Goal: Transaction & Acquisition: Purchase product/service

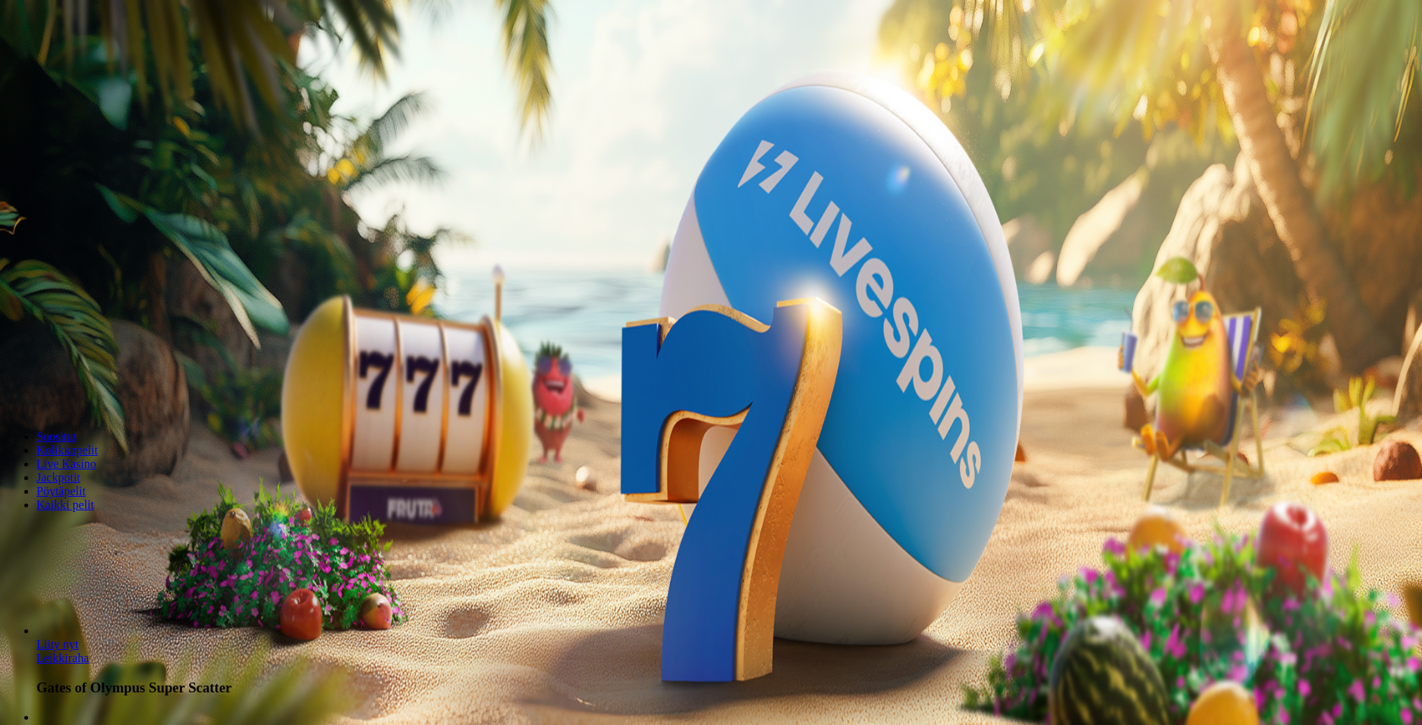
click at [88, 61] on span "Kirjaudu" at bounding box center [104, 54] width 37 height 11
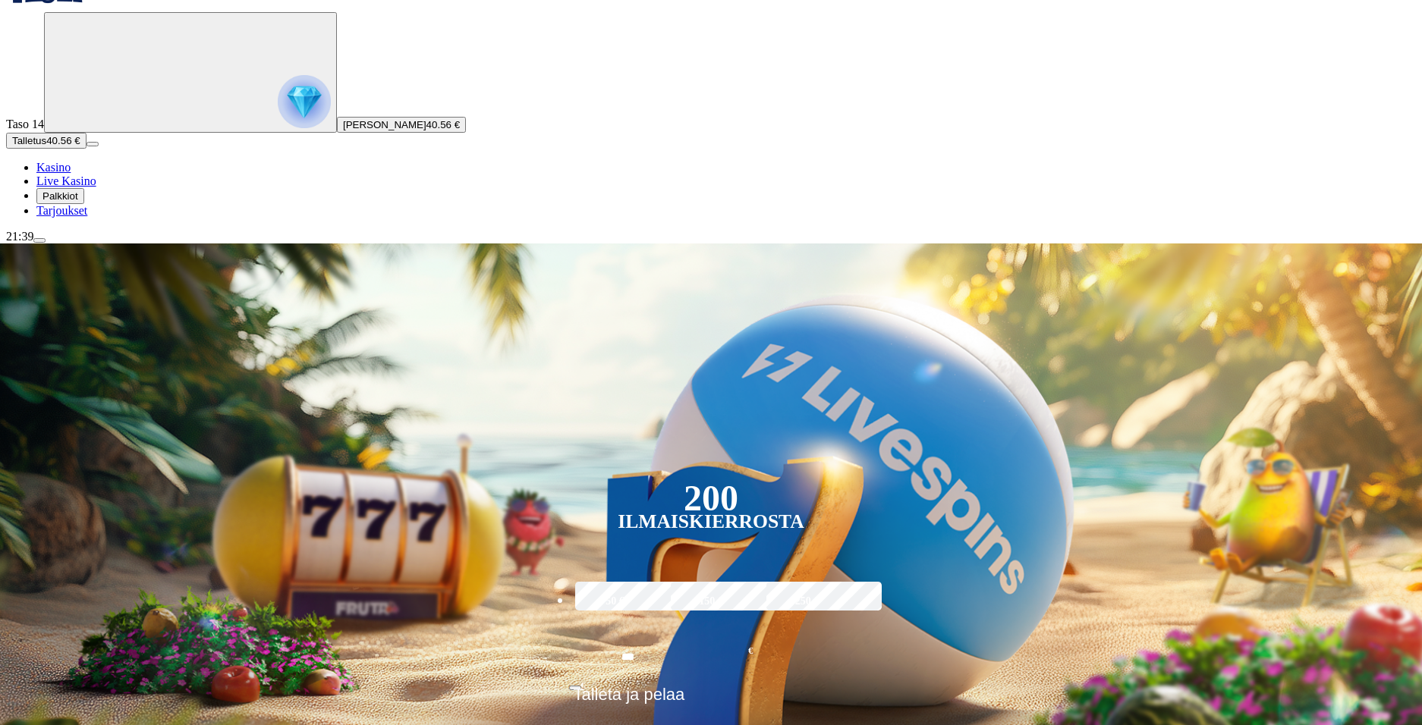
scroll to position [76, 0]
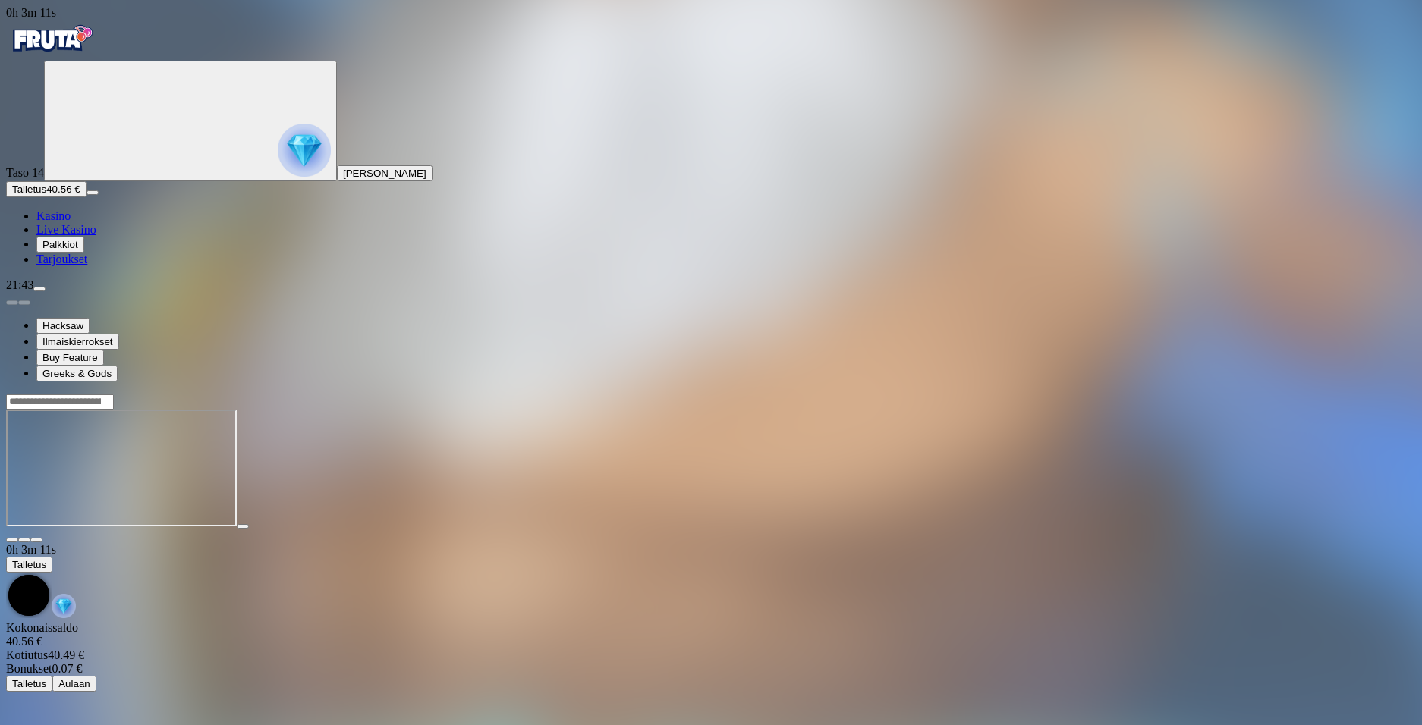
click at [97, 56] on img "Primary" at bounding box center [51, 39] width 91 height 38
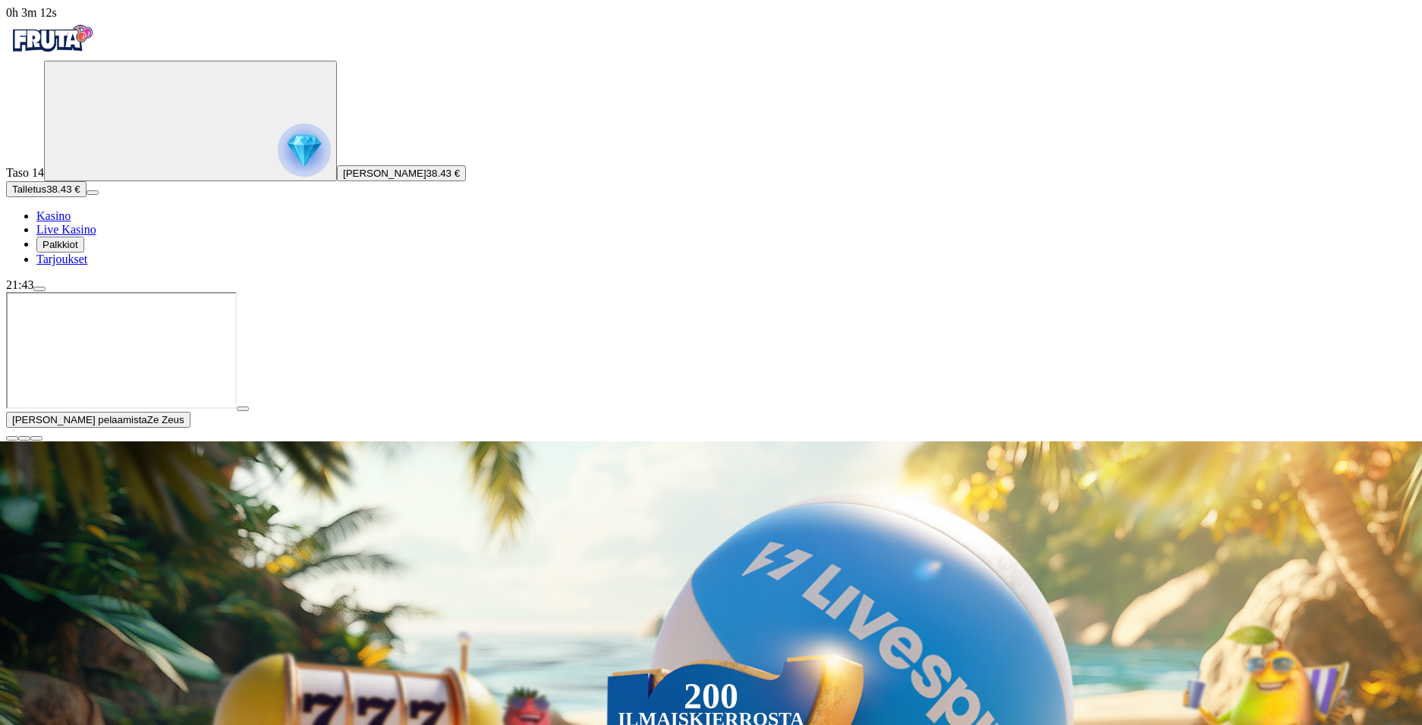
type input "****"
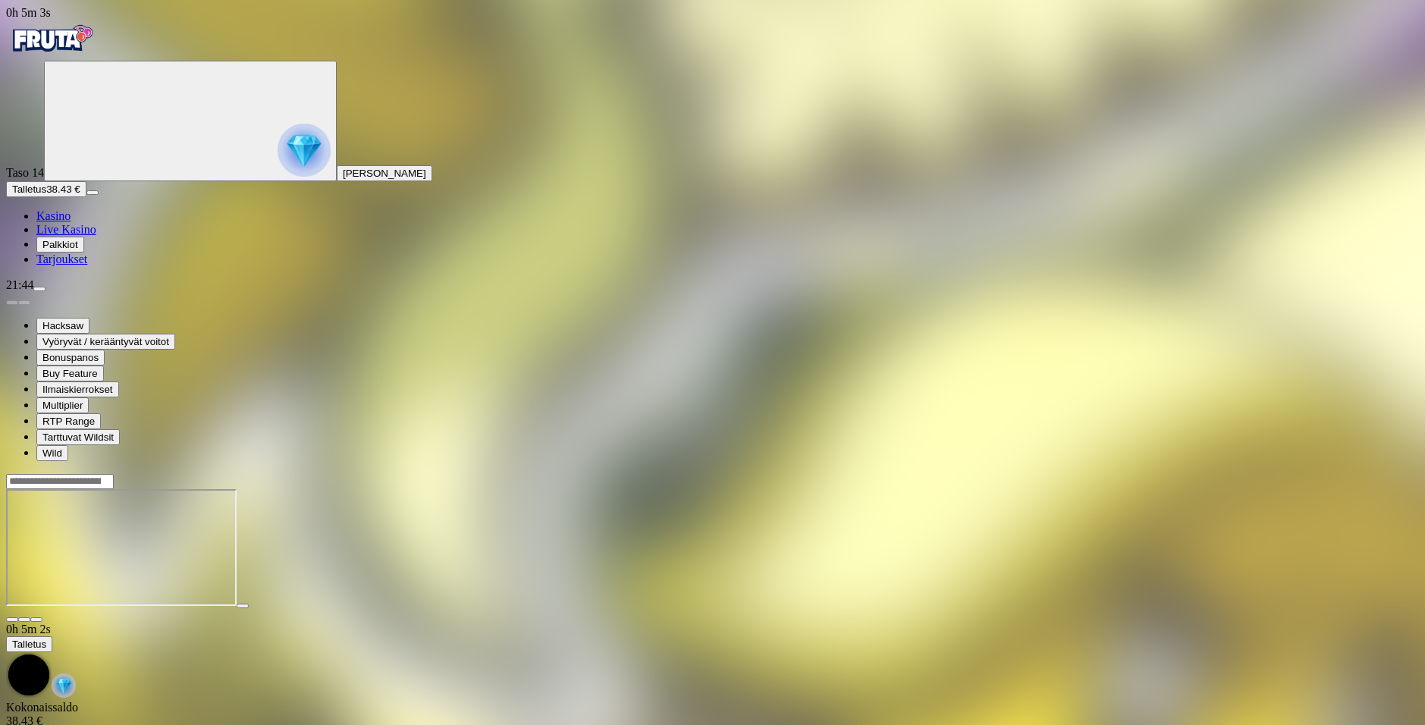
click at [67, 55] on img "Primary" at bounding box center [51, 39] width 91 height 38
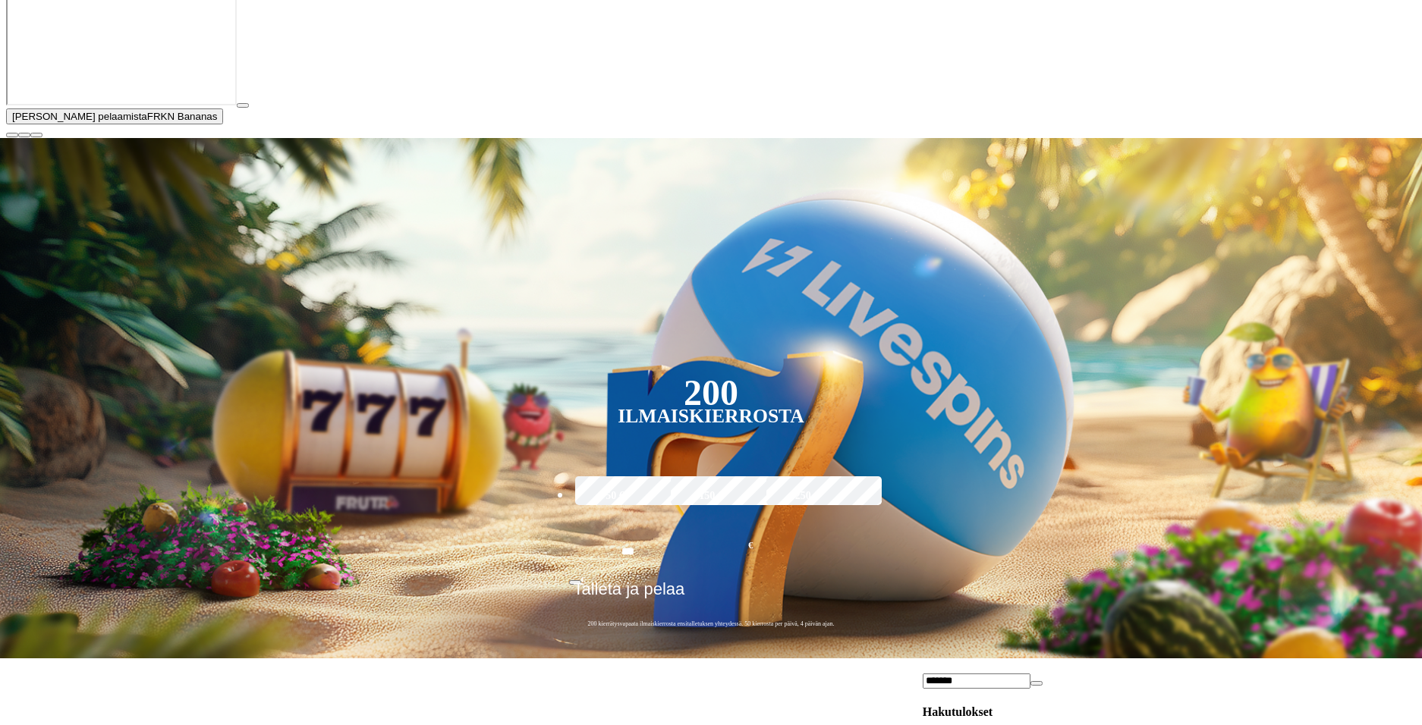
scroll to position [379, 0]
type input "*******"
click at [12, 135] on span "close icon" at bounding box center [12, 135] width 0 height 0
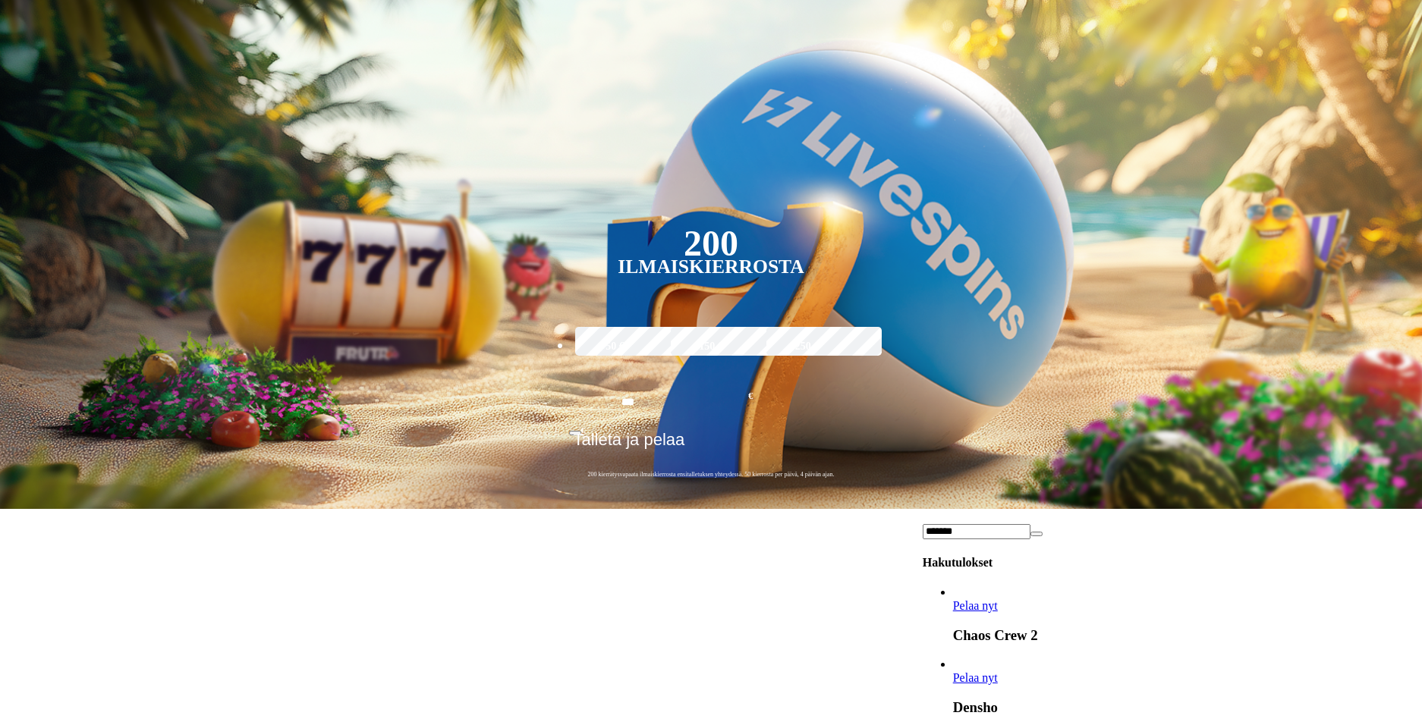
scroll to position [4172, 0]
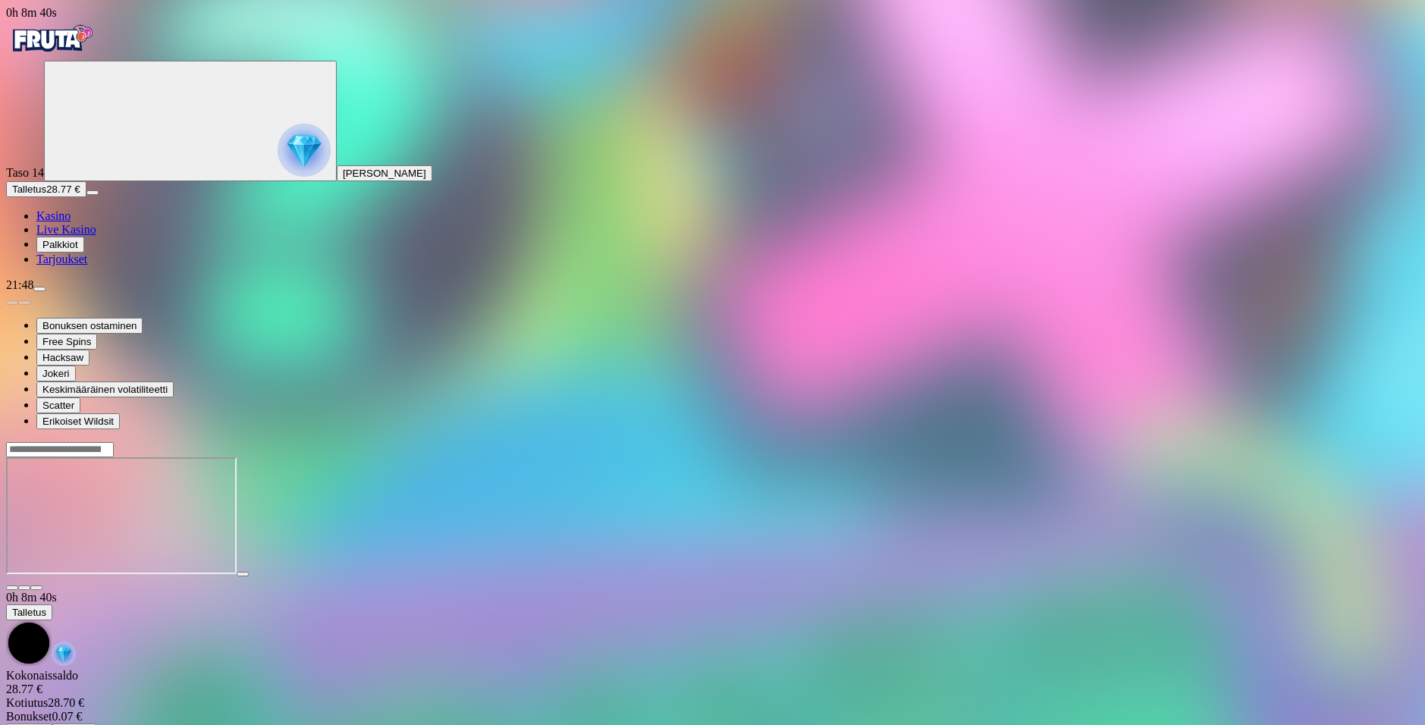
click at [69, 42] on img "Primary" at bounding box center [51, 39] width 91 height 38
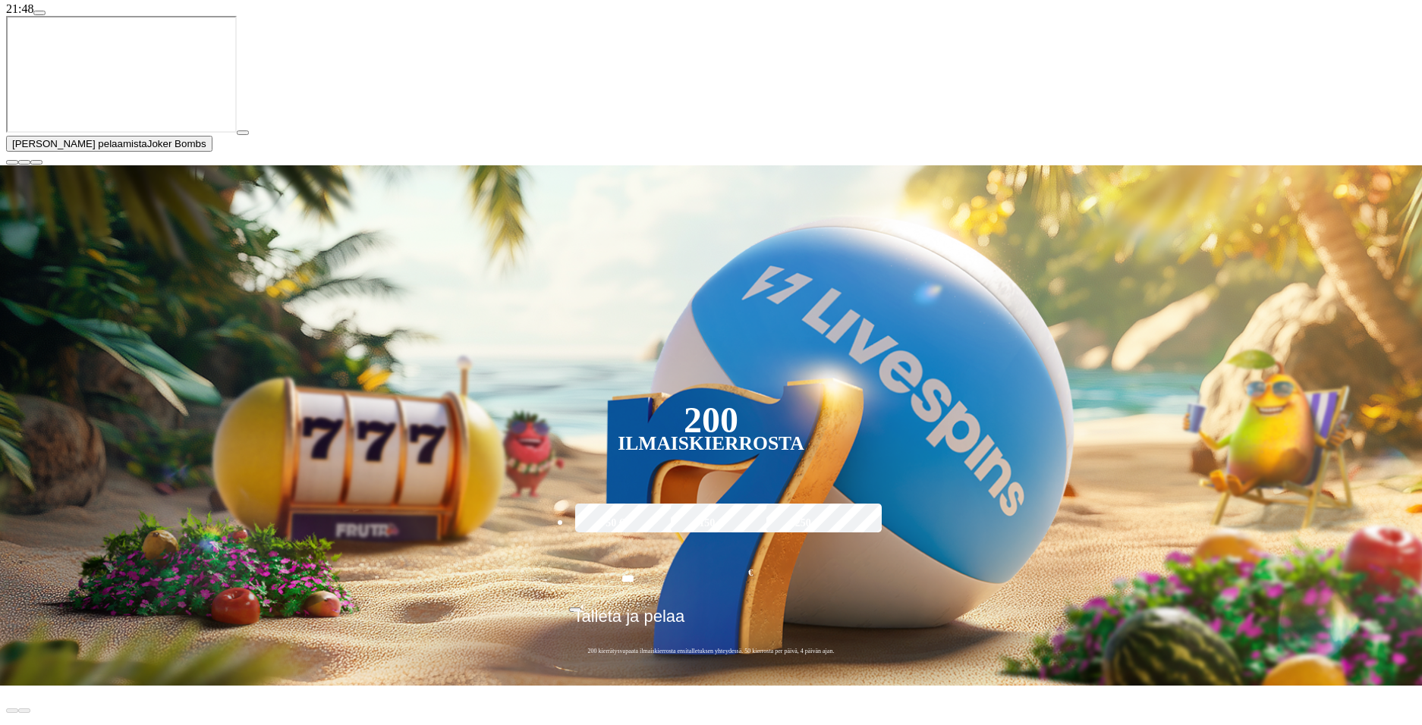
scroll to position [303, 0]
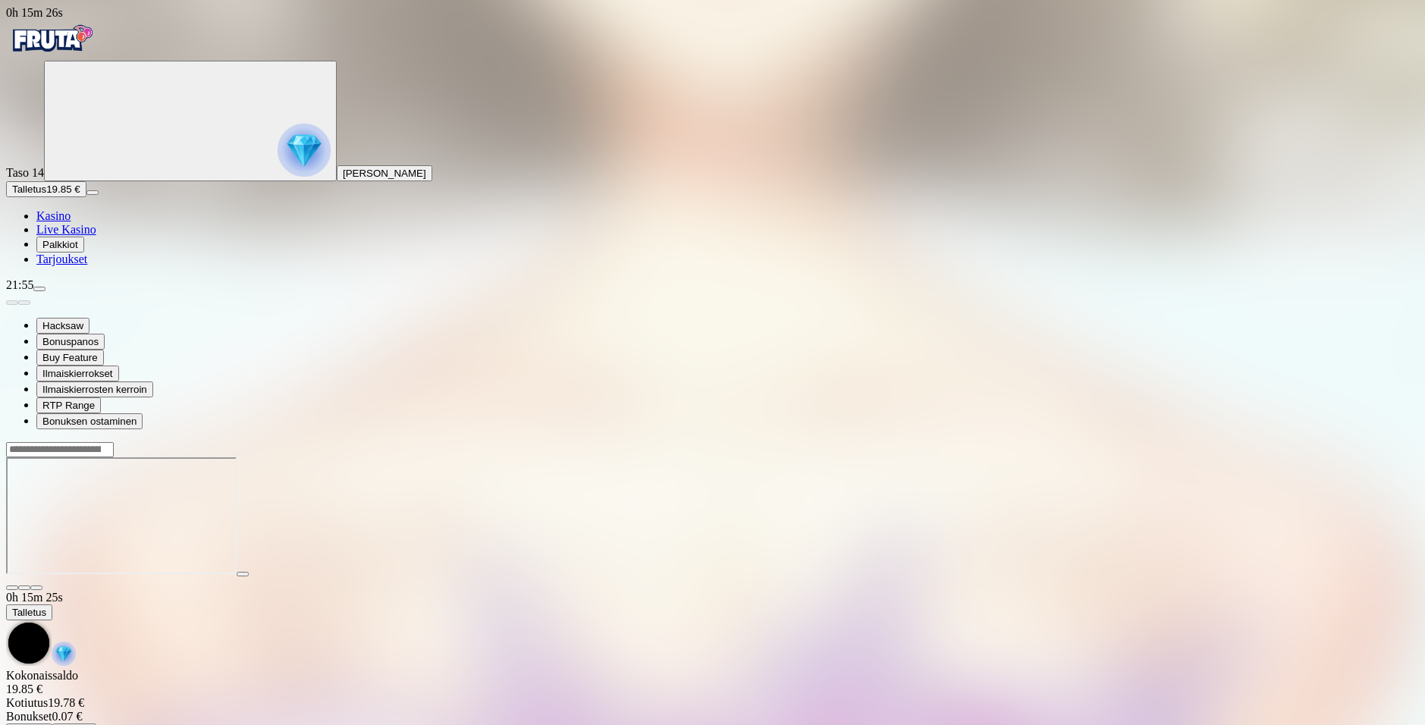
click at [97, 52] on img "Primary" at bounding box center [51, 39] width 91 height 38
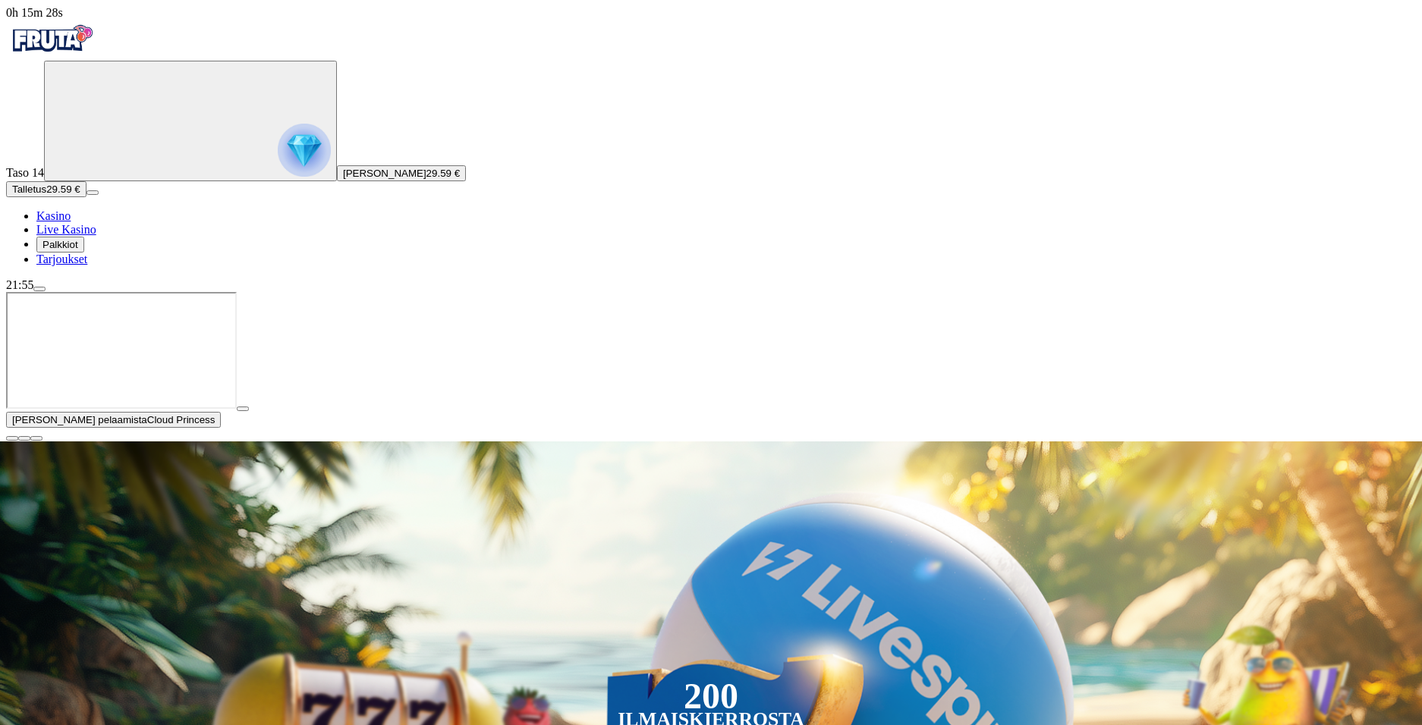
type input "********"
click at [12, 438] on span "close icon" at bounding box center [12, 438] width 0 height 0
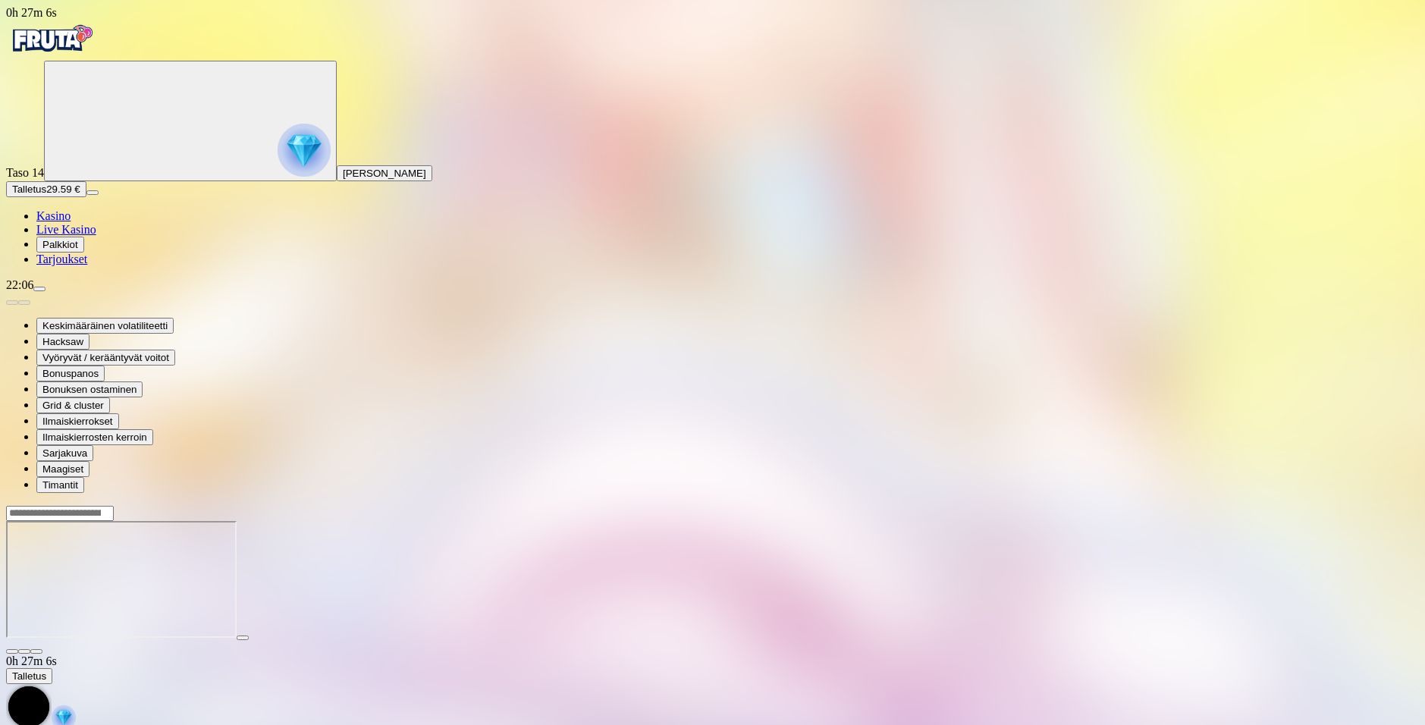
click at [83, 58] on img "Primary" at bounding box center [51, 39] width 91 height 38
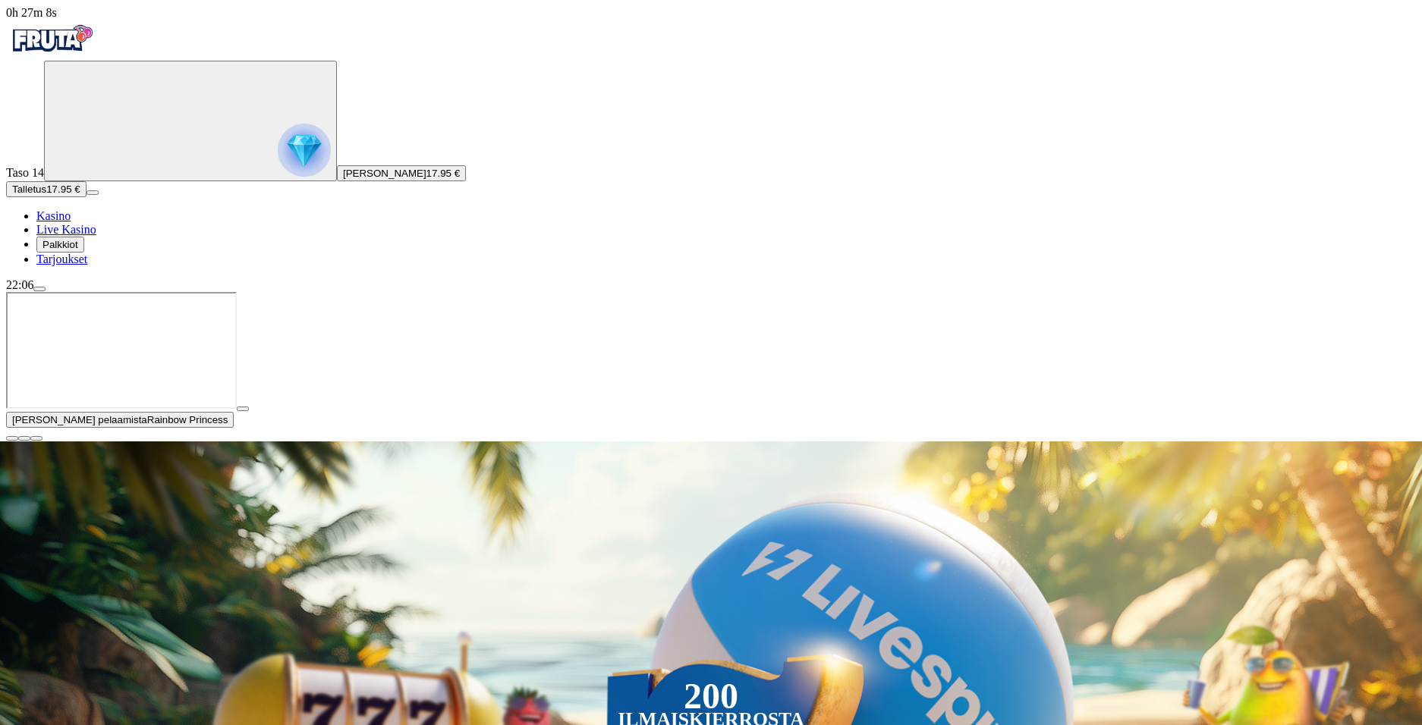
type input "*******"
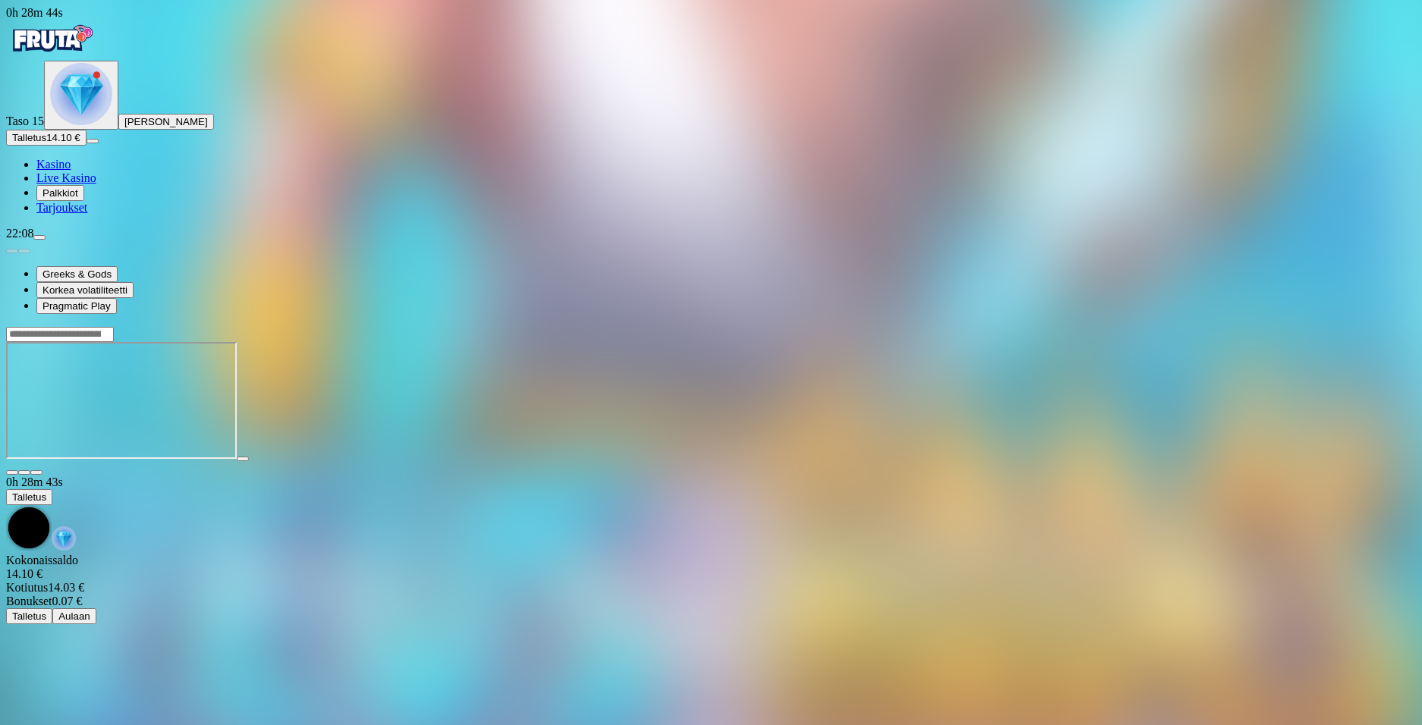
click at [239, 423] on div at bounding box center [710, 400] width 1409 height 149
click at [97, 45] on img "Primary" at bounding box center [51, 39] width 91 height 38
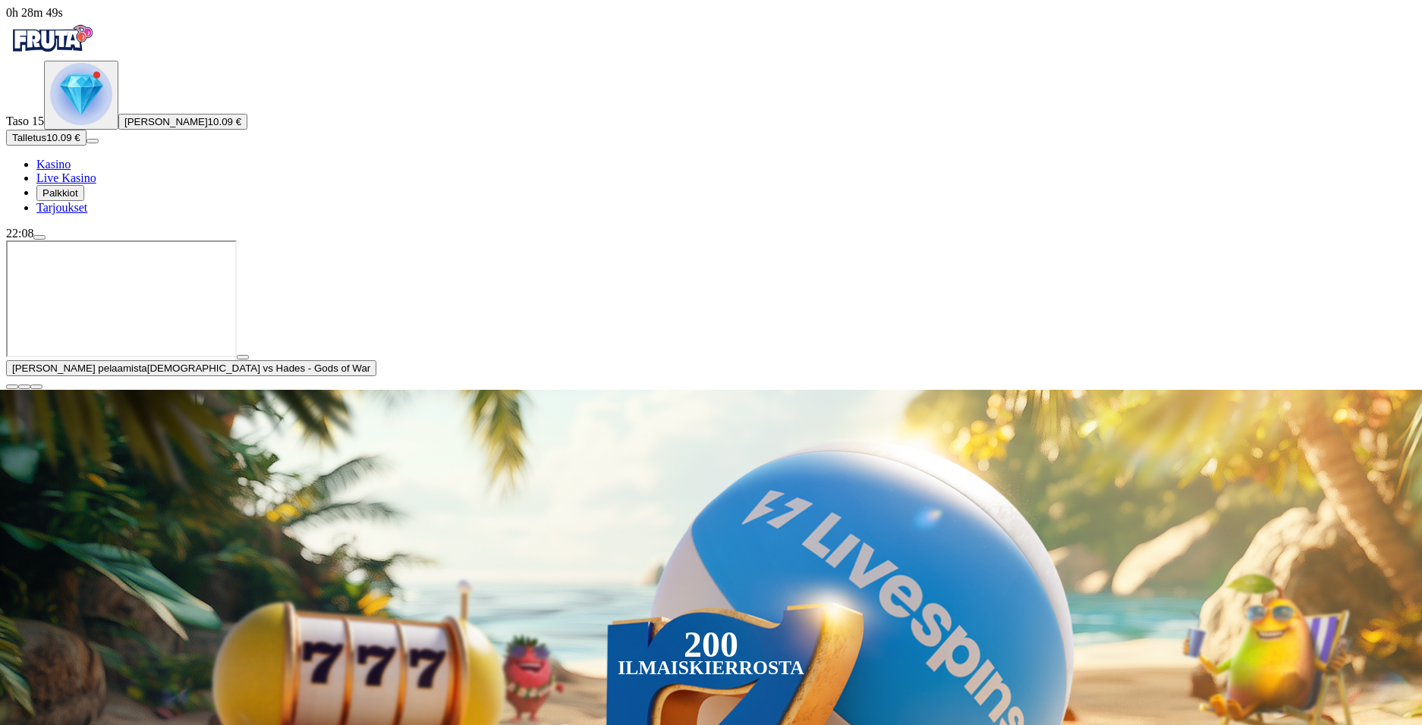
type input "*******"
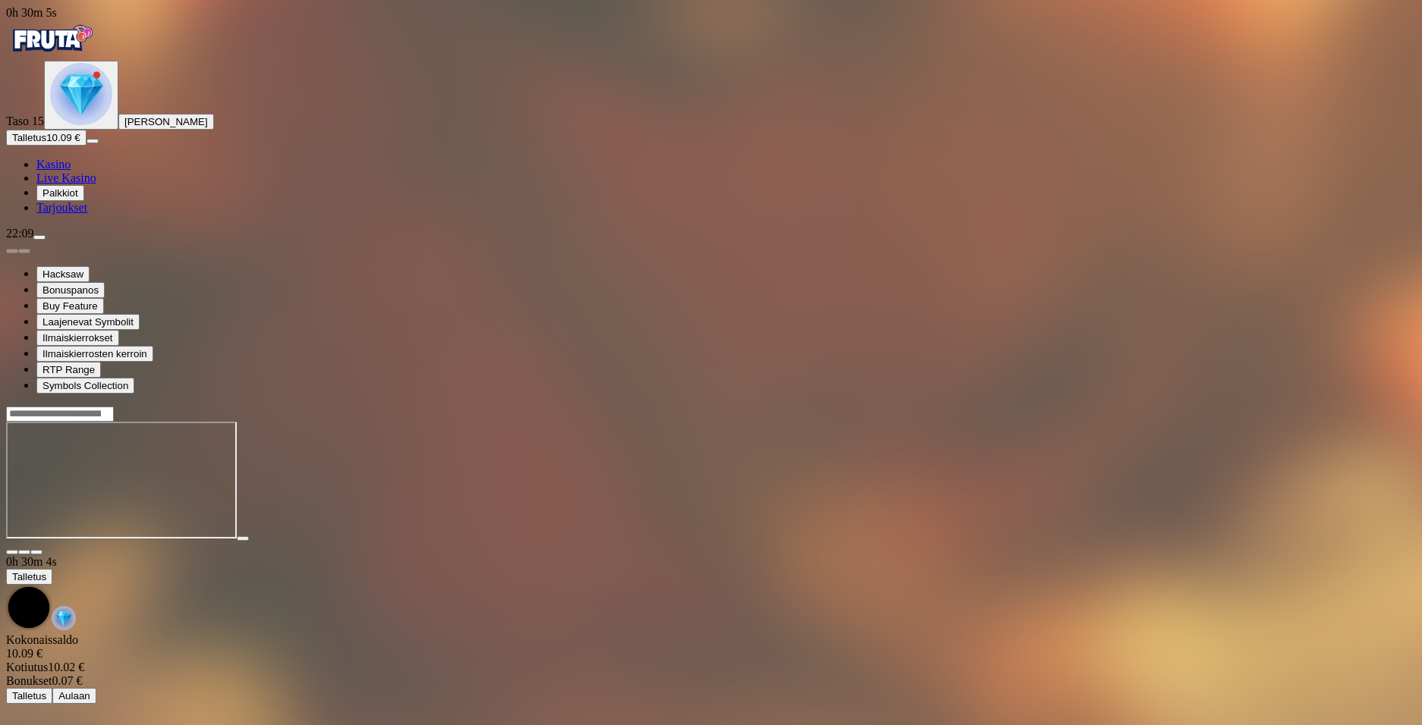
click at [94, 125] on img "Primary" at bounding box center [81, 94] width 62 height 62
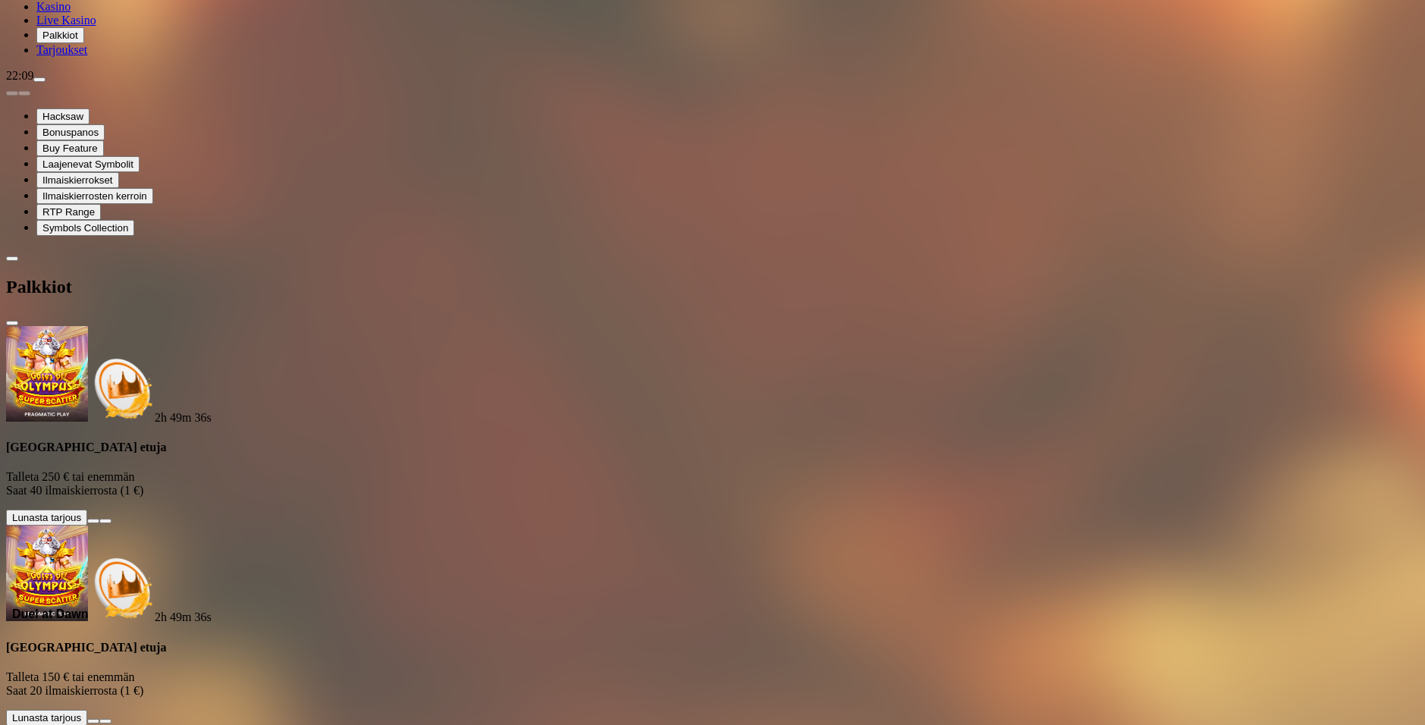
scroll to position [61, 0]
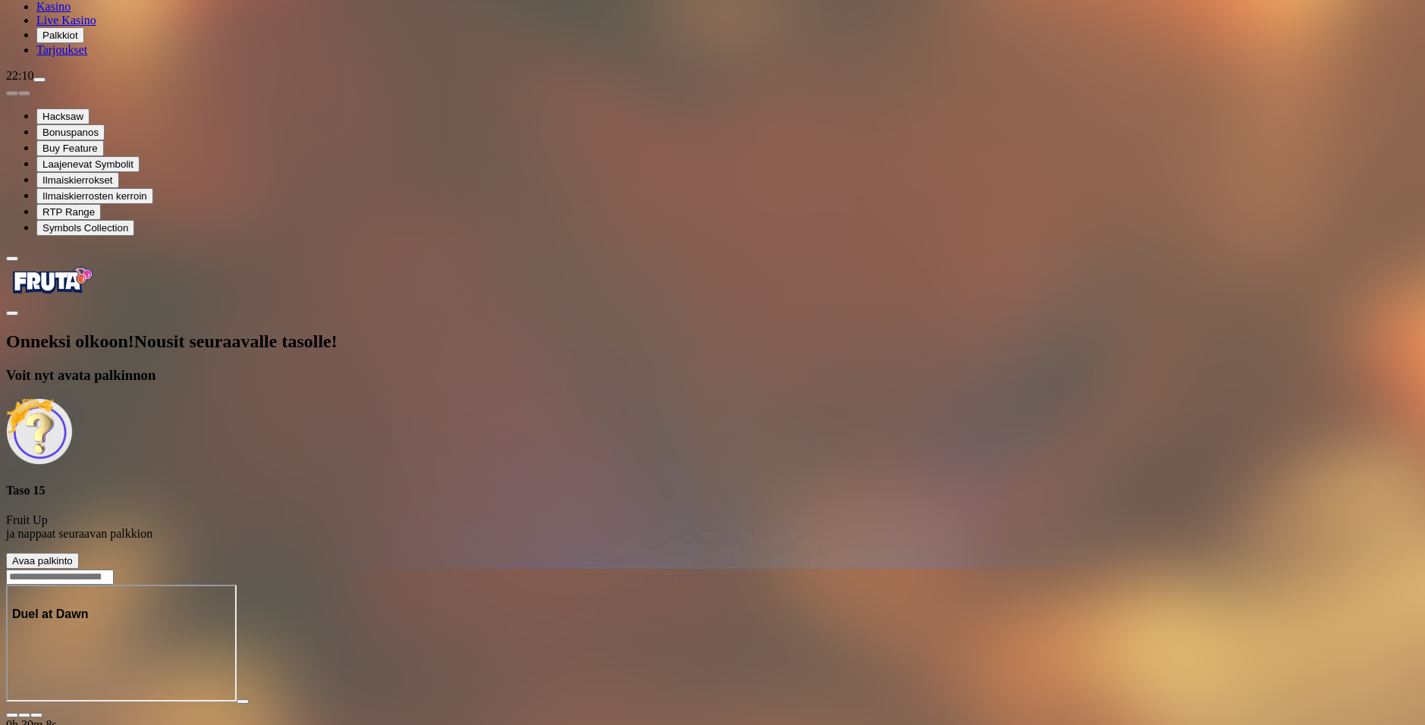
drag, startPoint x: 309, startPoint y: 382, endPoint x: 319, endPoint y: 376, distance: 10.9
click at [79, 553] on button "Avaa palkinto" at bounding box center [42, 561] width 73 height 16
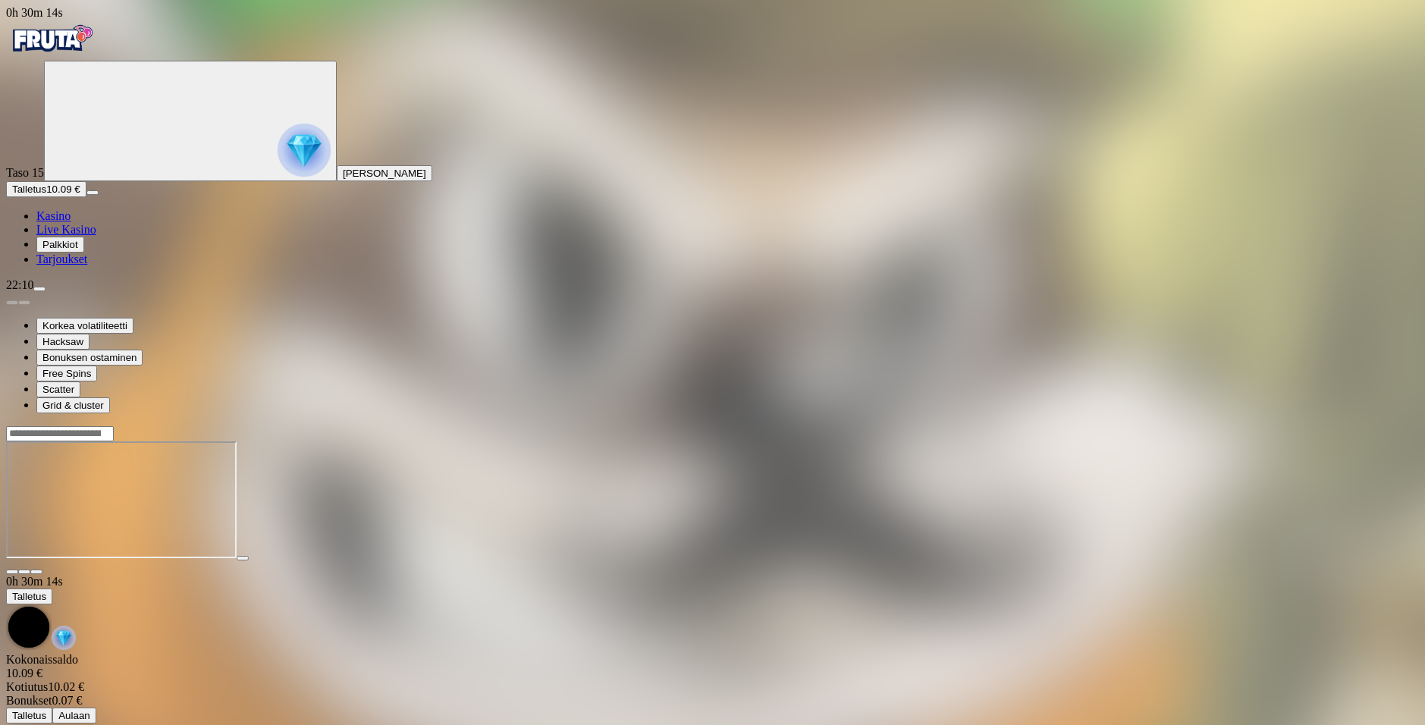
click at [1412, 462] on main "0h 30m 14s Talletus Kokonaissaldo 10.09 € Kotiutus 10.02 € Bonukset 0.07 € Tall…" at bounding box center [712, 575] width 1413 height 298
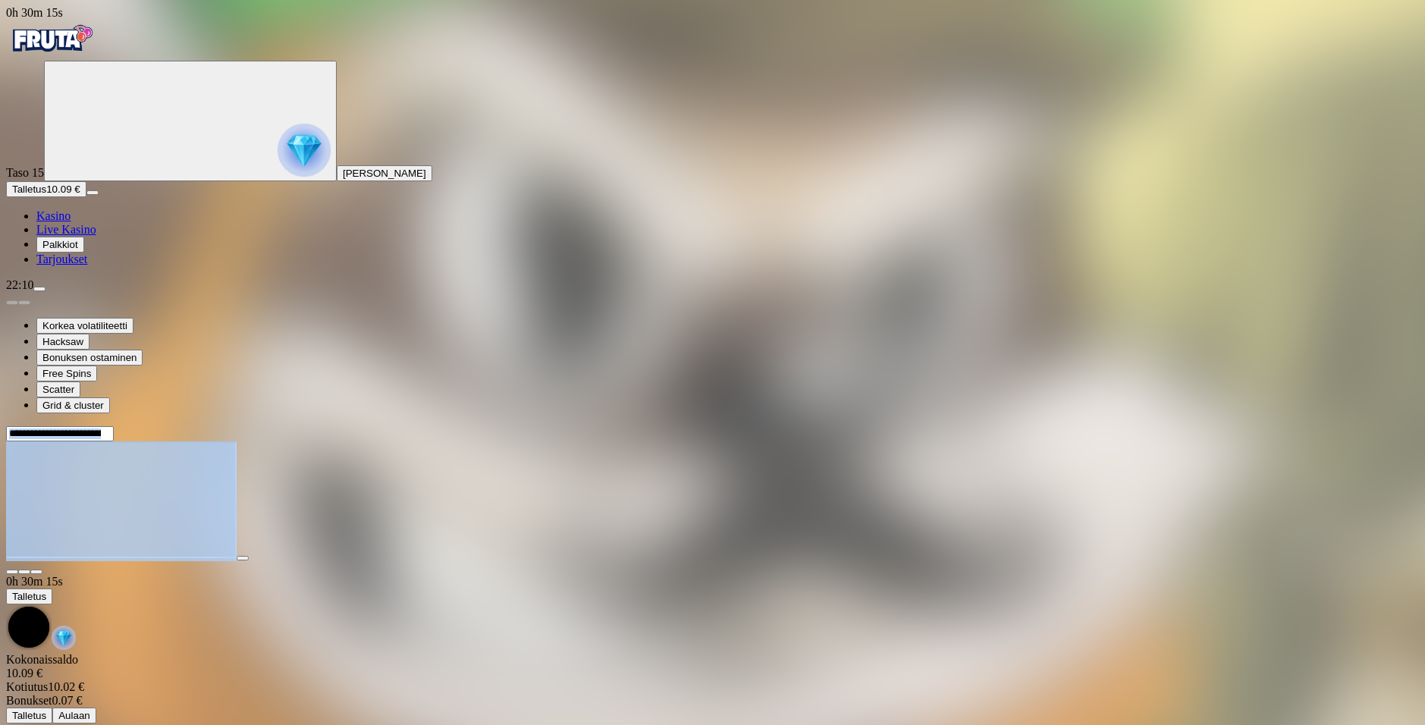
drag, startPoint x: 856, startPoint y: 593, endPoint x: 869, endPoint y: 658, distance: 66.5
click at [871, 702] on div "0h 30m 15s Taso 15 Eetu Ilmari Pohjalainen Talletus 10.09 € Kasino Live Kasino …" at bounding box center [712, 365] width 1413 height 718
click at [97, 58] on img "Primary" at bounding box center [51, 39] width 91 height 38
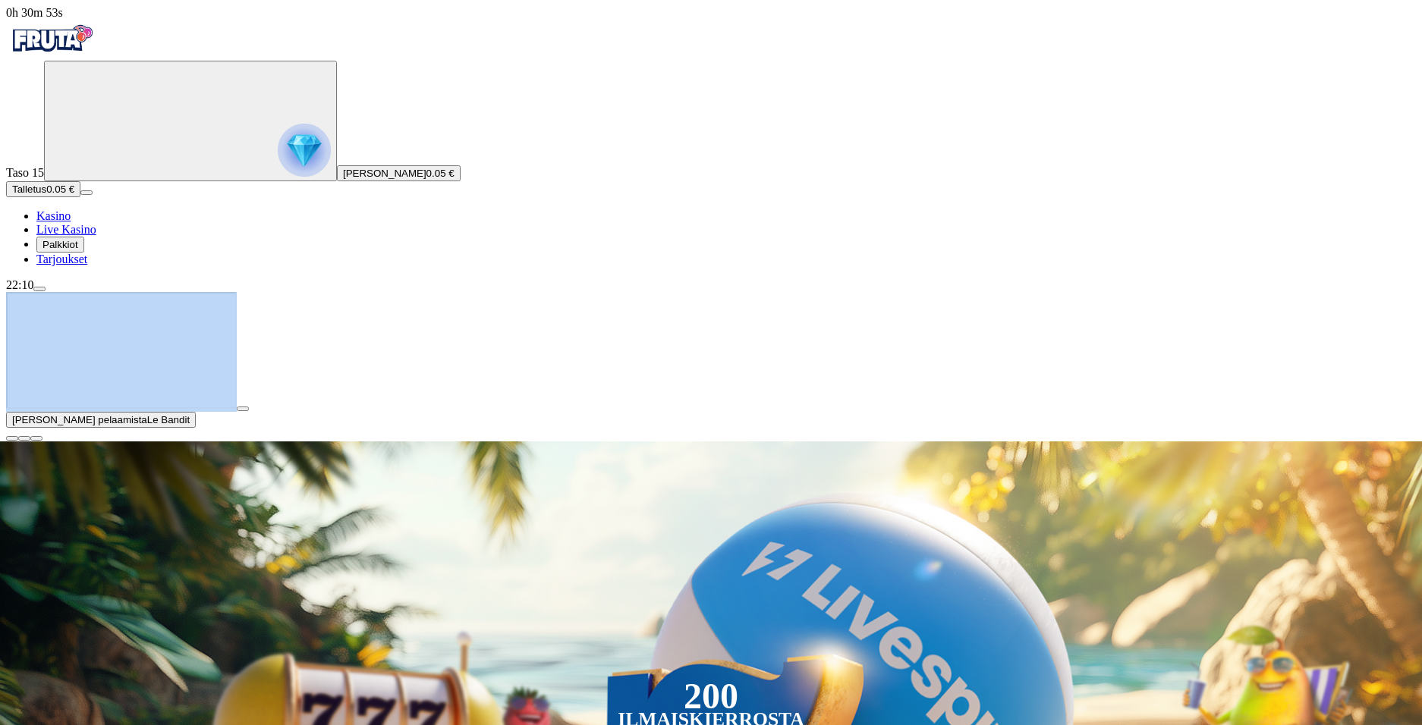
click at [80, 197] on button "Talletus 0.05 €" at bounding box center [43, 189] width 74 height 16
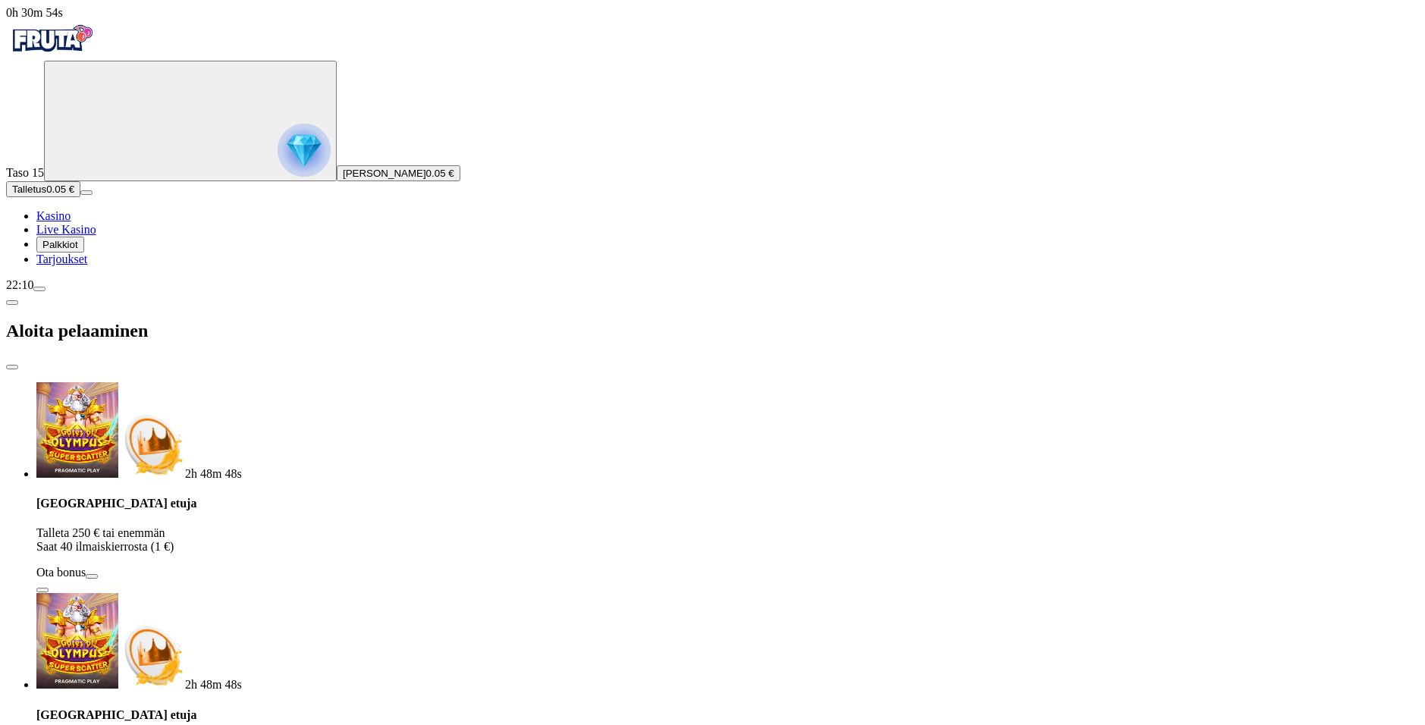
type input "*"
type input "**"
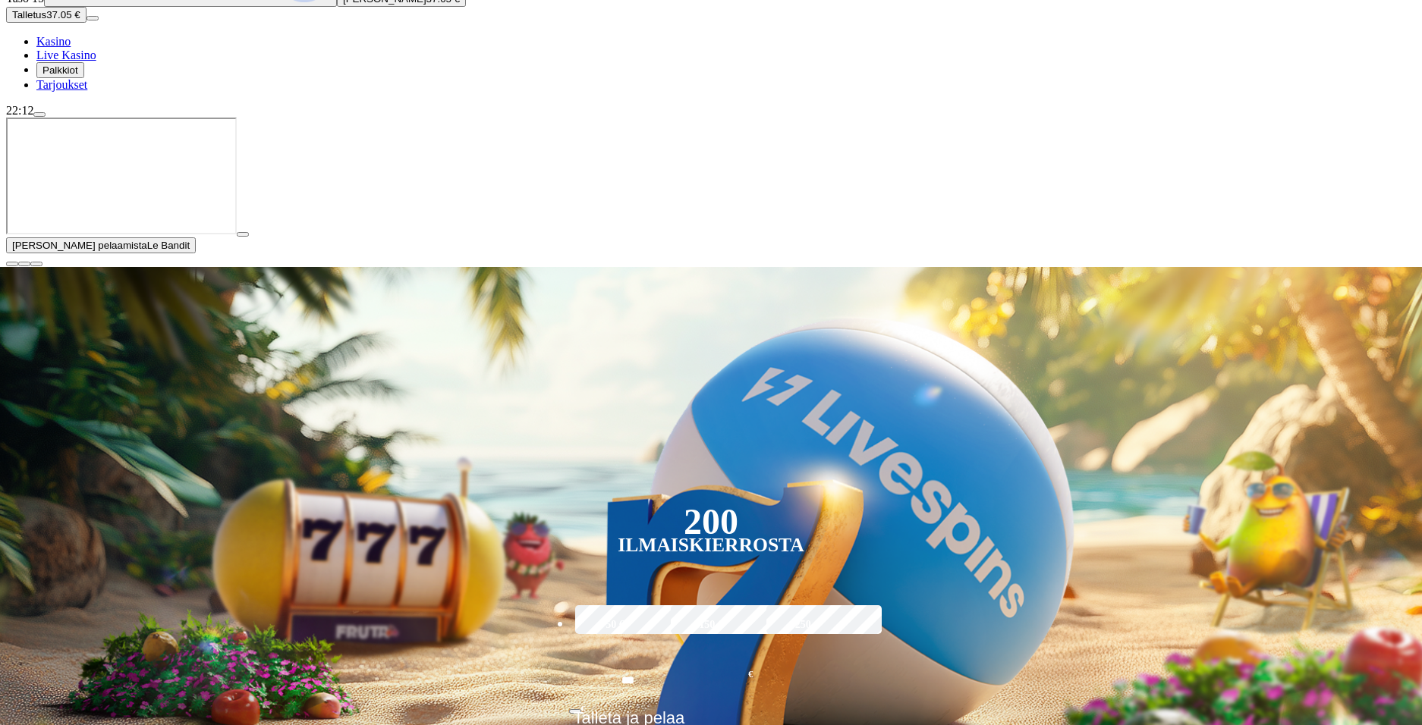
scroll to position [76, 0]
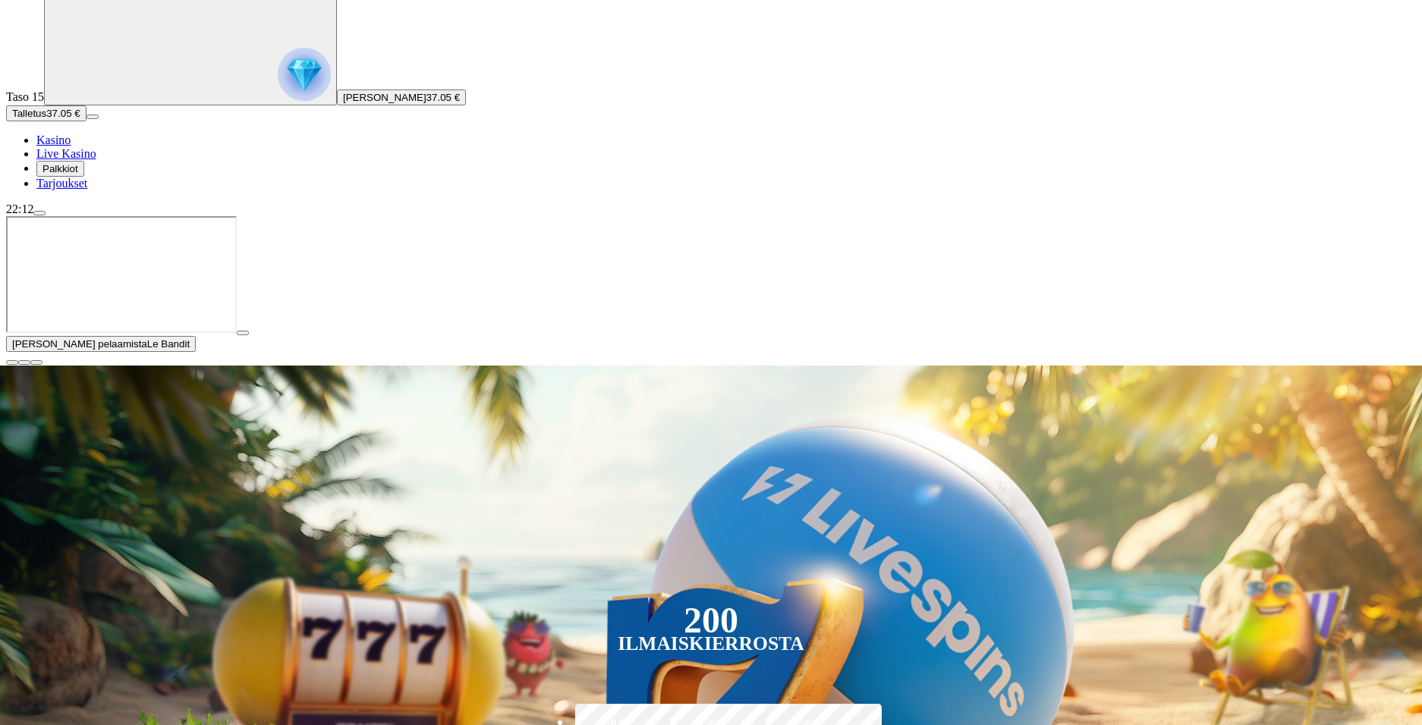
type input "*****"
click at [12, 363] on span "close icon" at bounding box center [12, 363] width 0 height 0
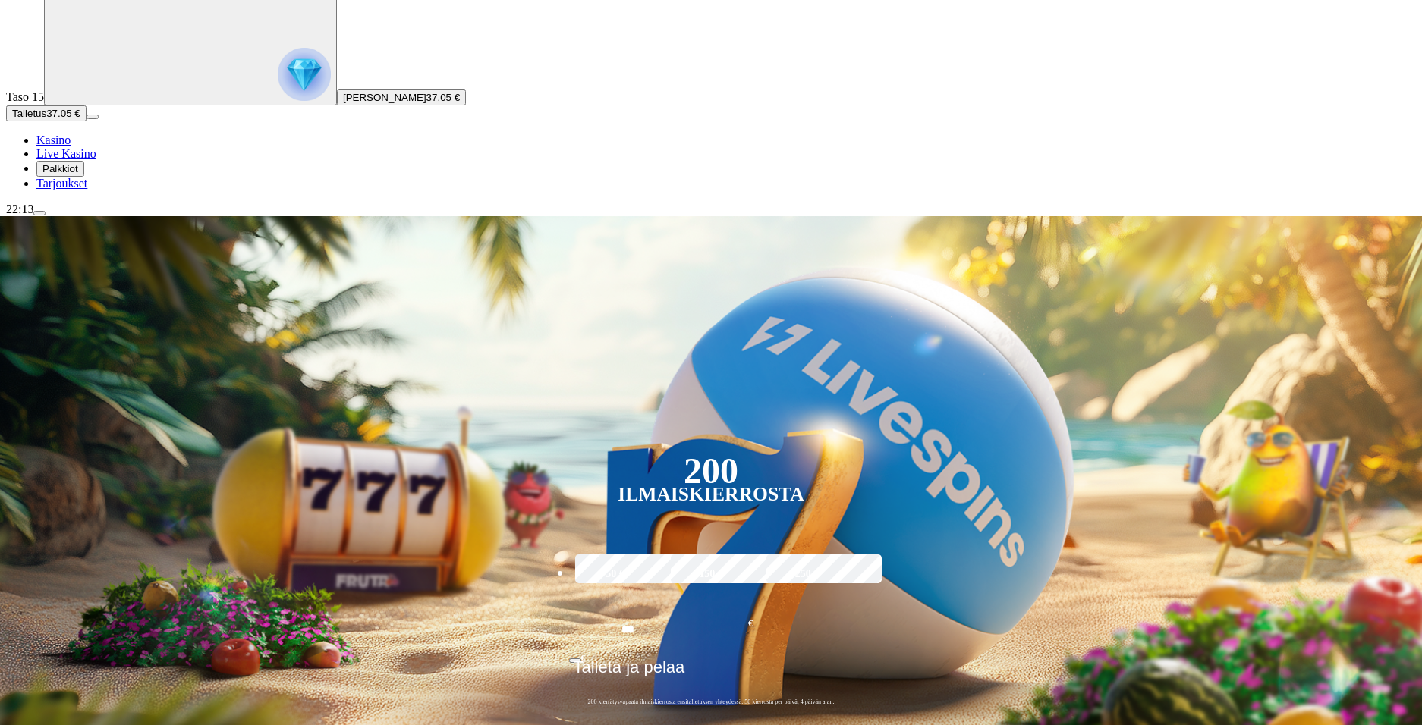
scroll to position [986, 0]
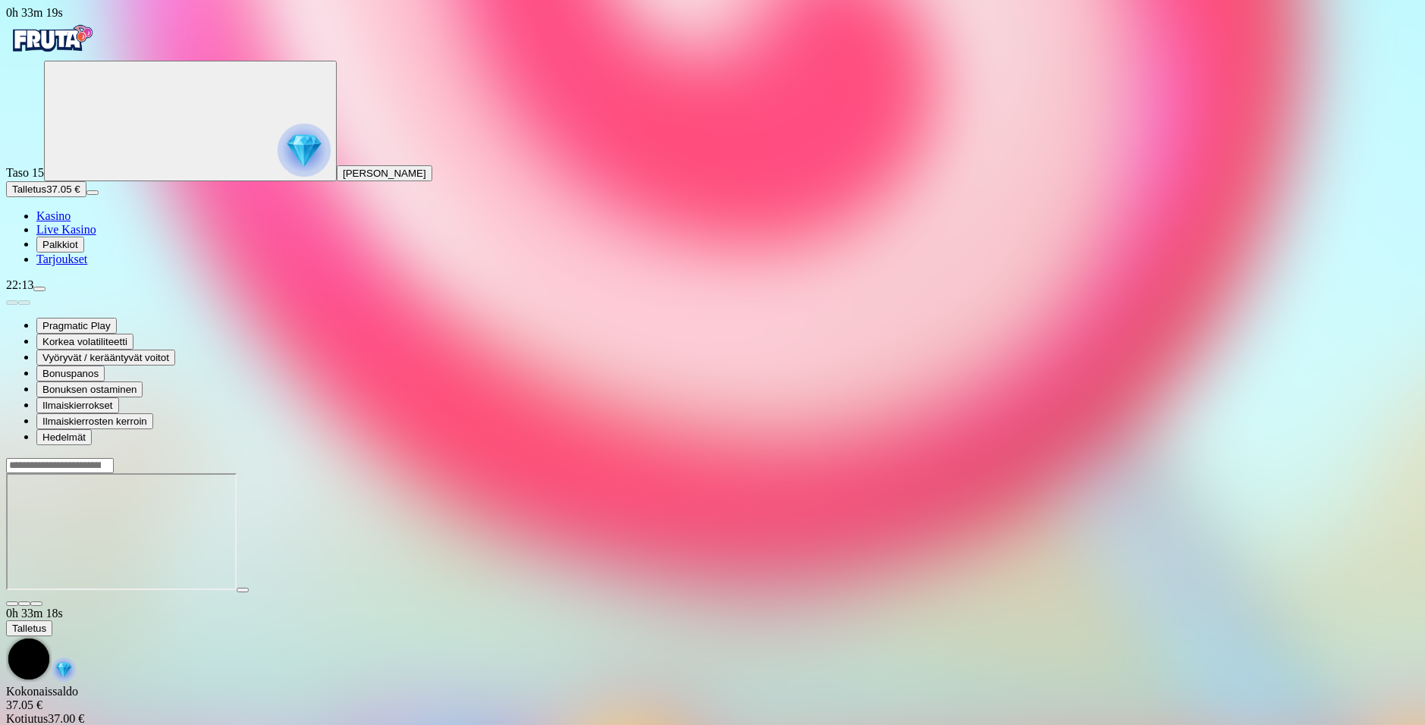
click at [192, 457] on div at bounding box center [712, 531] width 1413 height 149
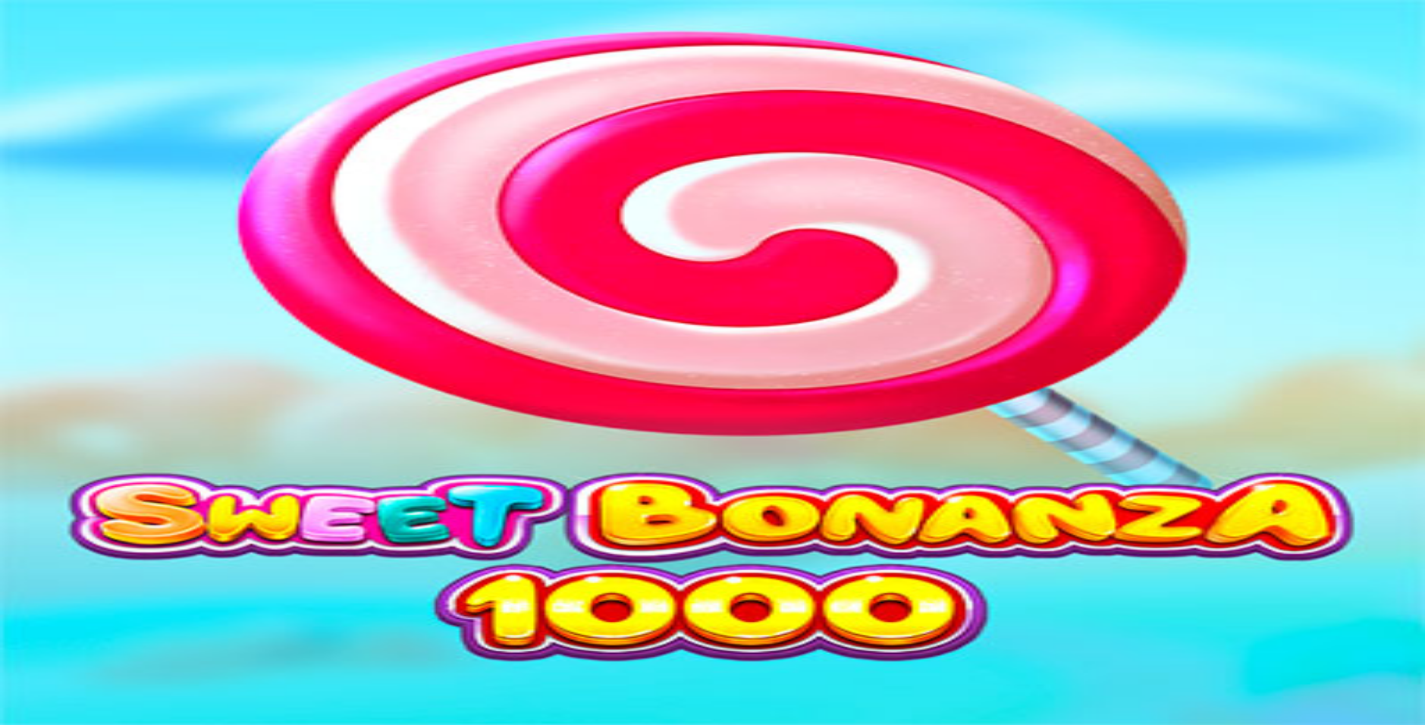
click at [61, 58] on img "Primary" at bounding box center [51, 39] width 91 height 38
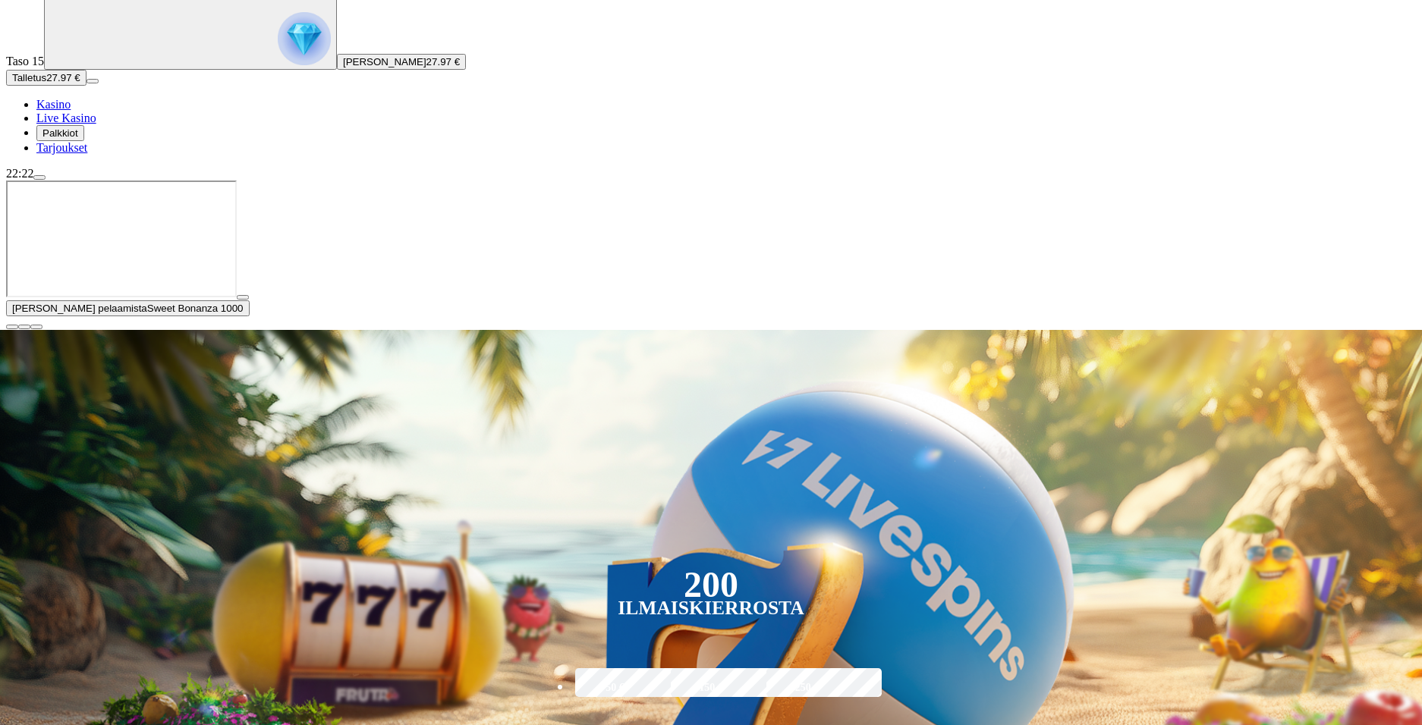
scroll to position [228, 0]
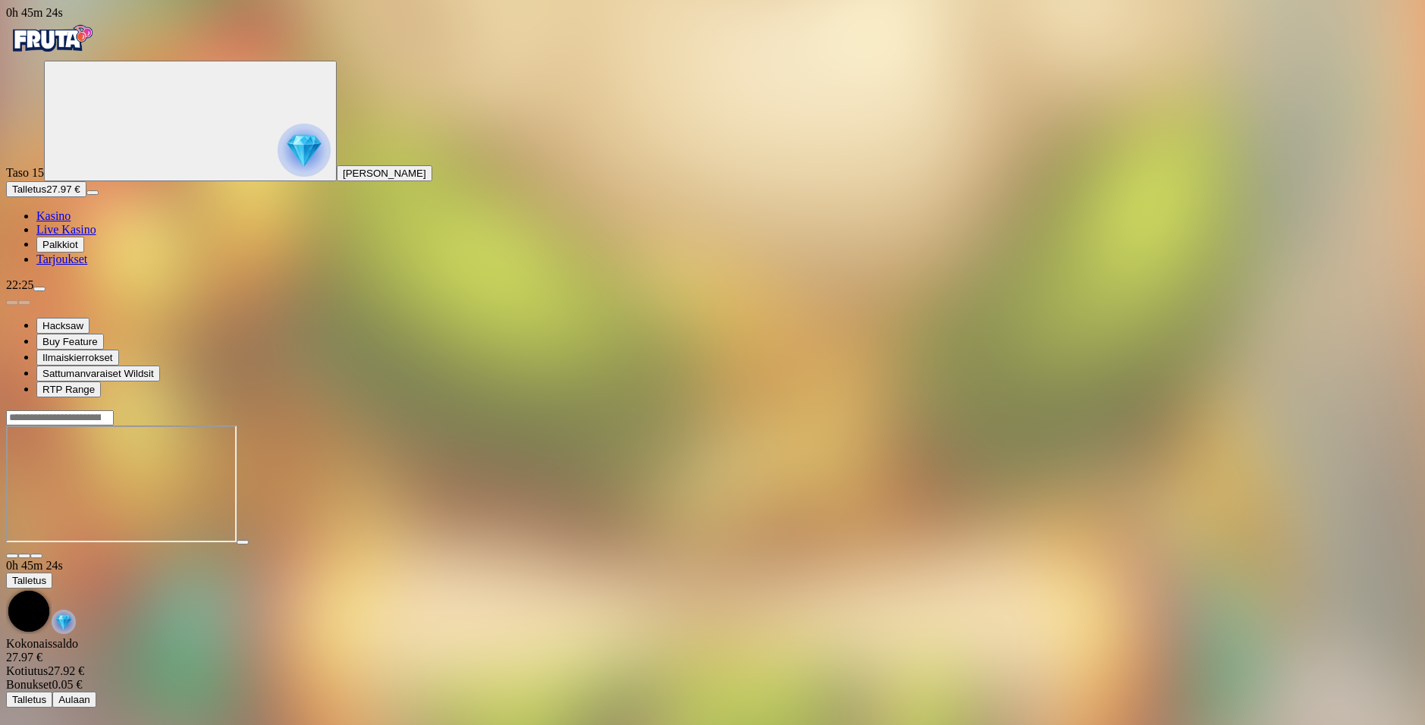
click at [93, 45] on img "Primary" at bounding box center [51, 39] width 91 height 38
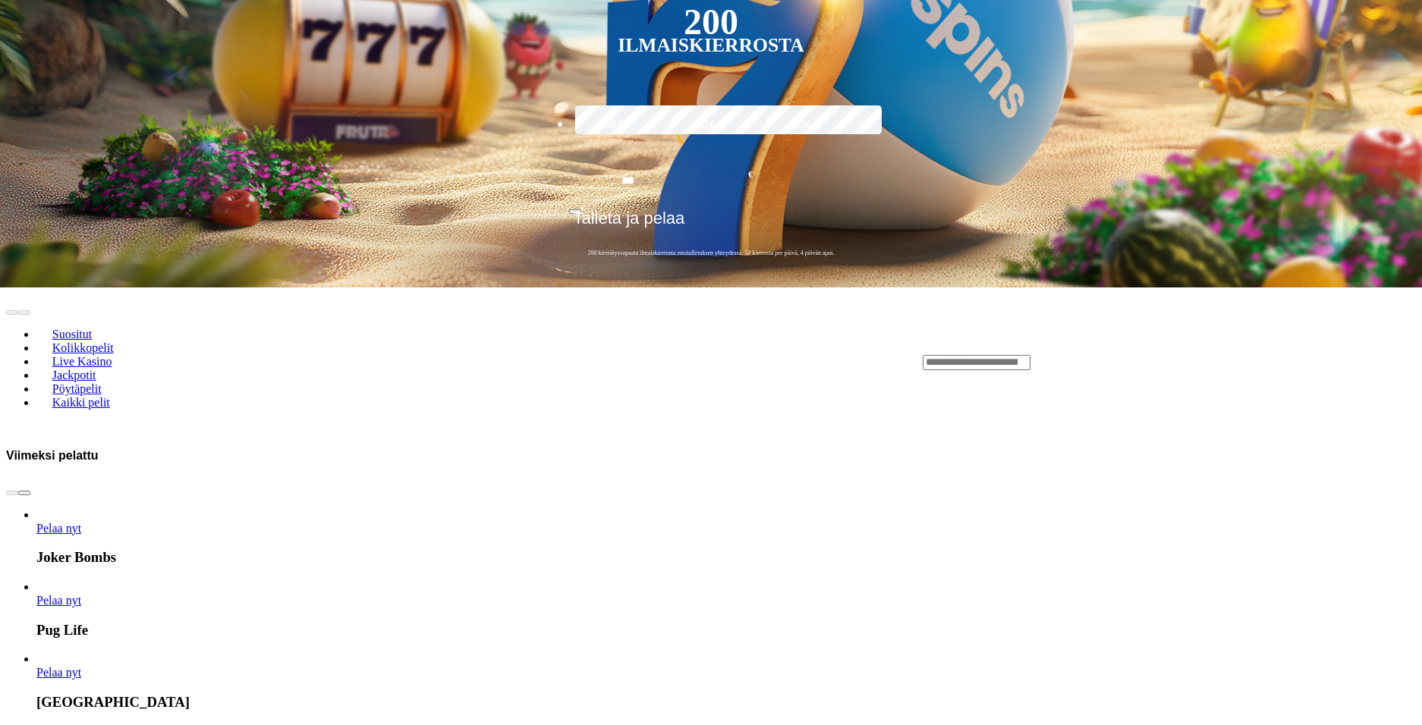
scroll to position [1062, 0]
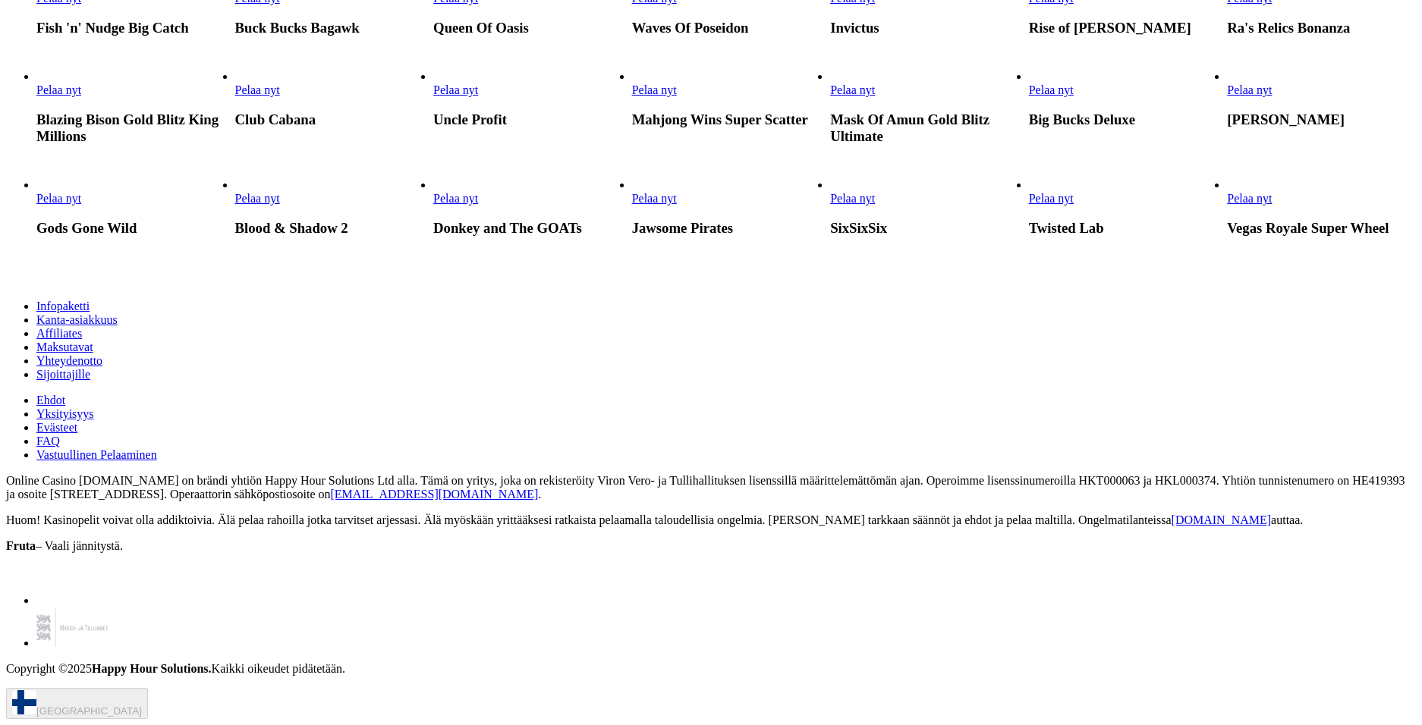
scroll to position [2882, 0]
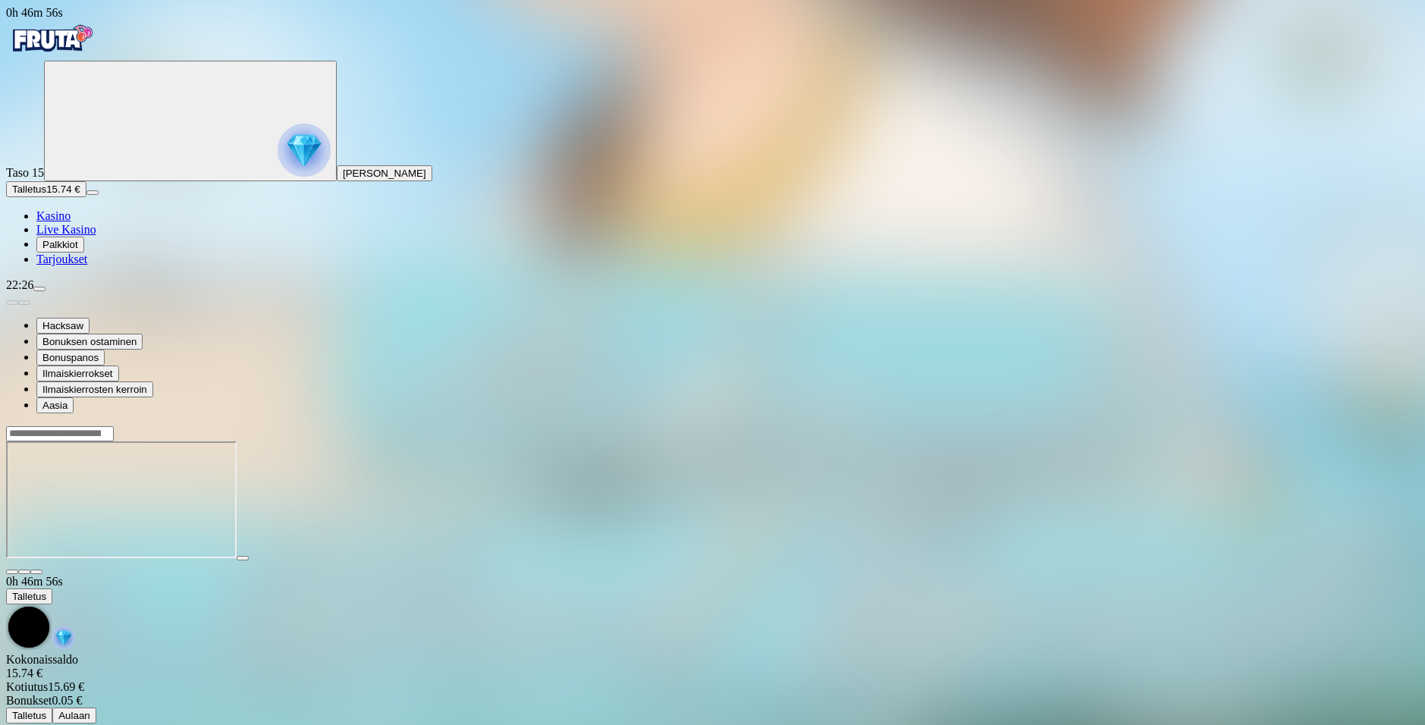
click at [95, 58] on img "Primary" at bounding box center [51, 39] width 91 height 38
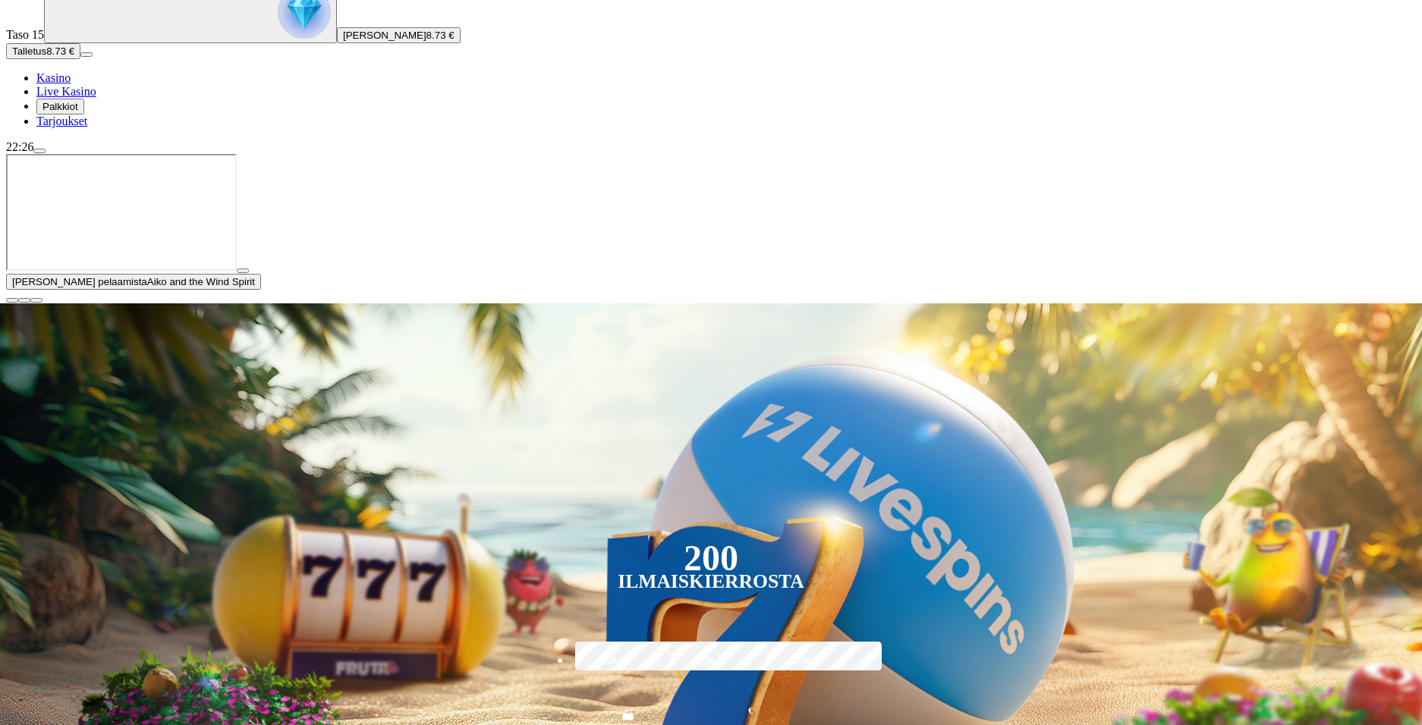
scroll to position [152, 0]
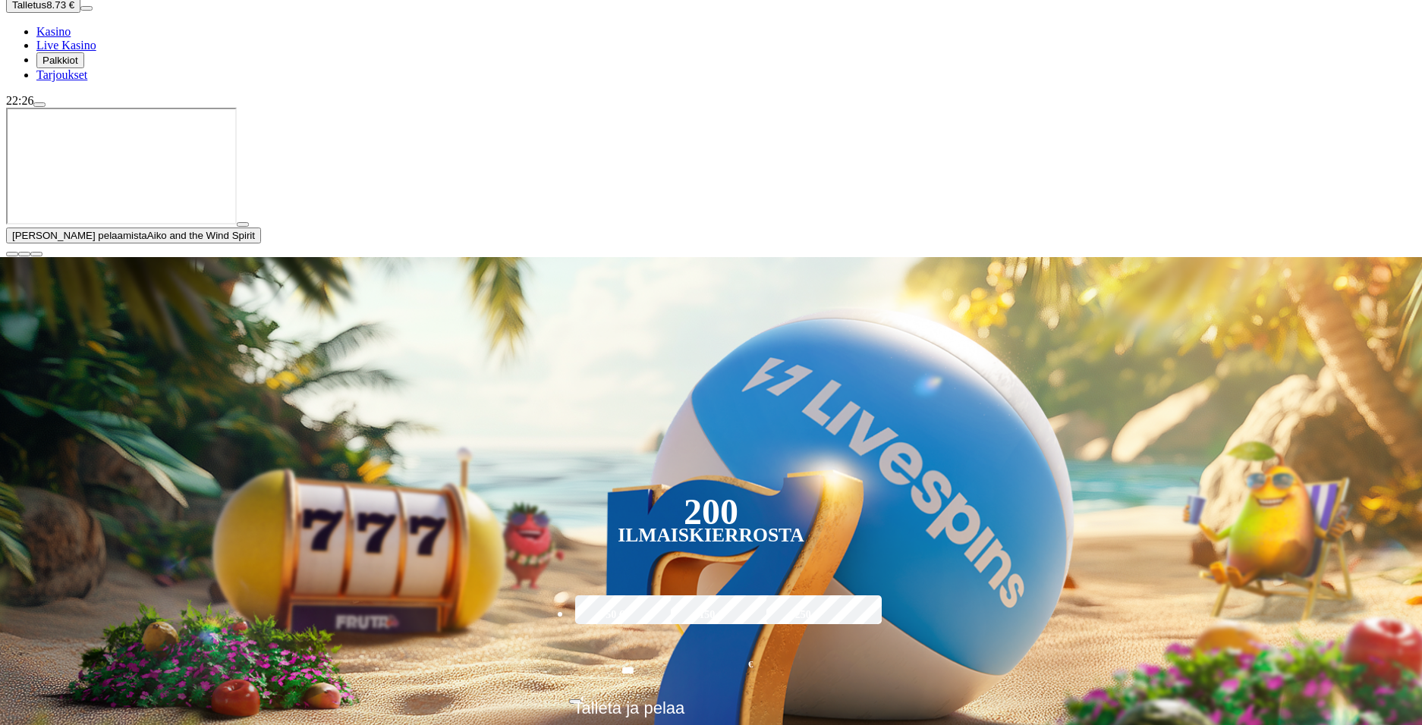
scroll to position [379, 0]
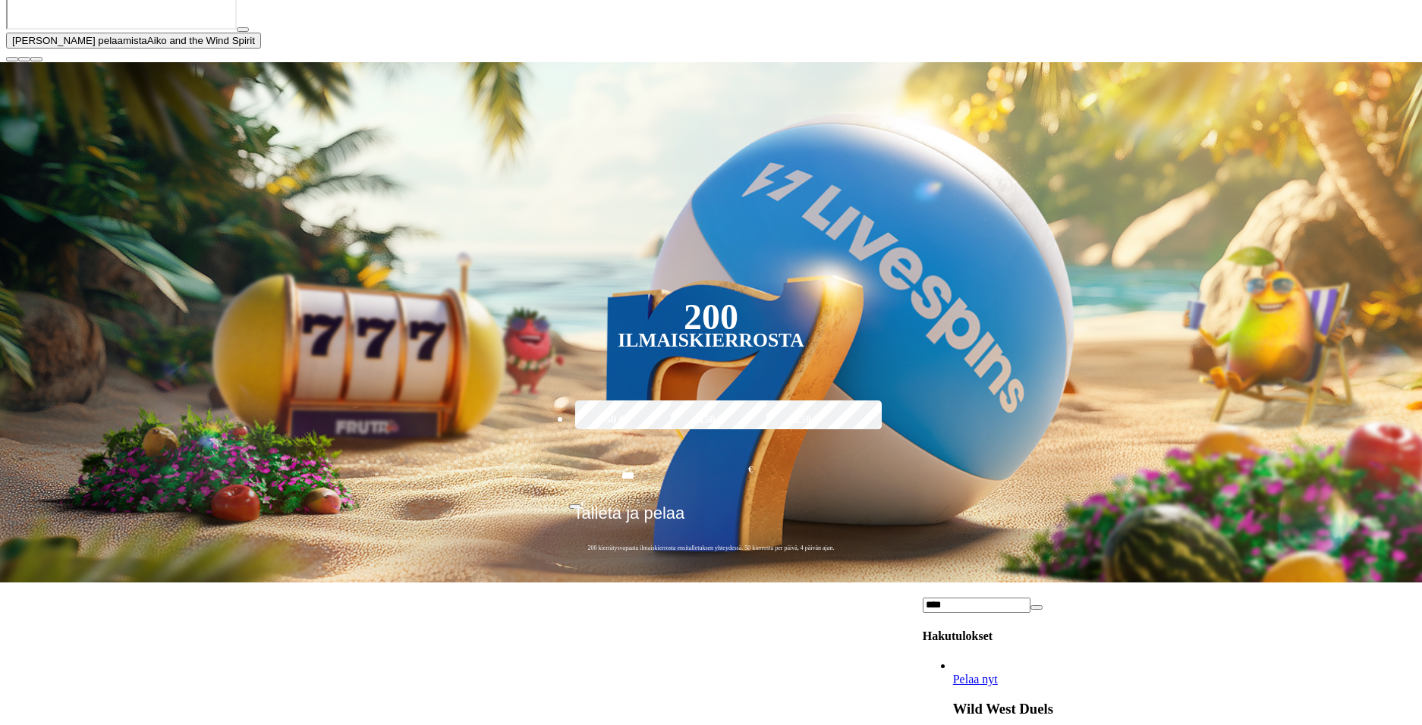
type input "****"
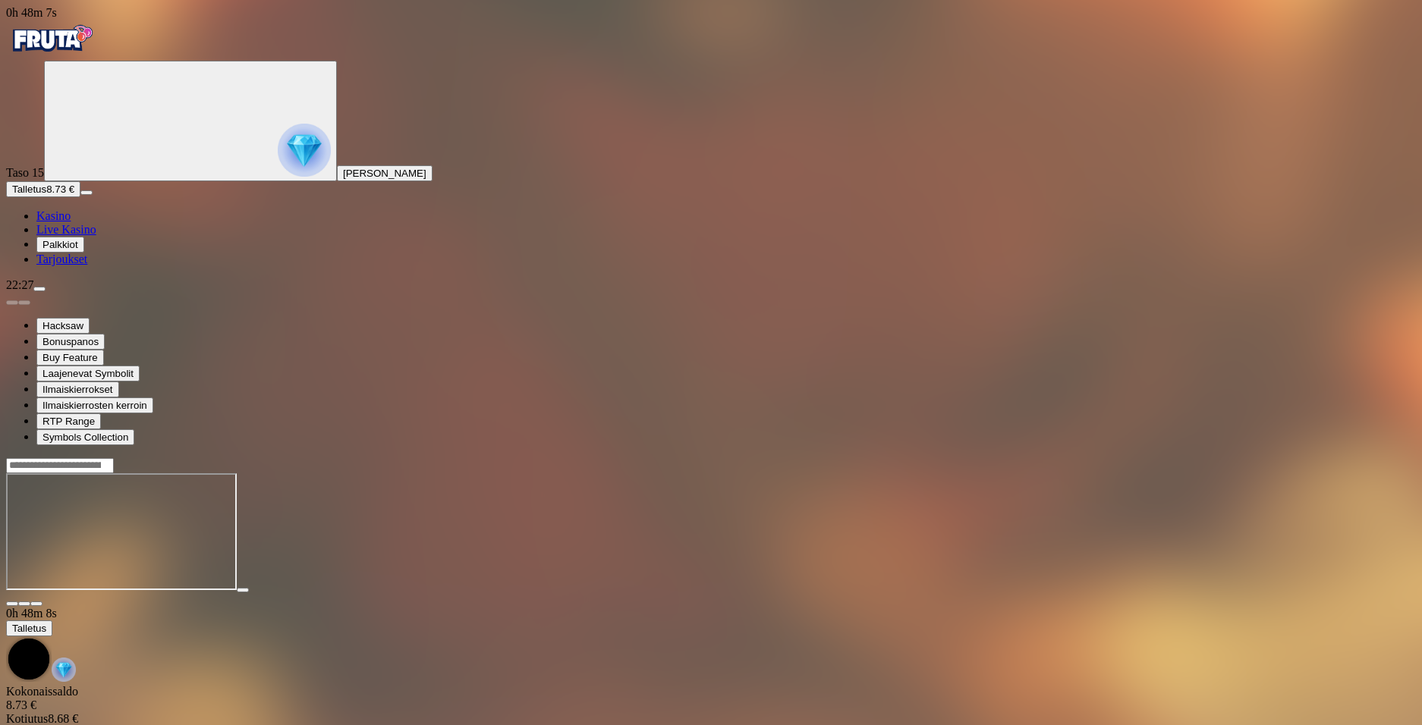
click at [81, 39] on img "Primary" at bounding box center [51, 39] width 91 height 38
